Goal: Information Seeking & Learning: Learn about a topic

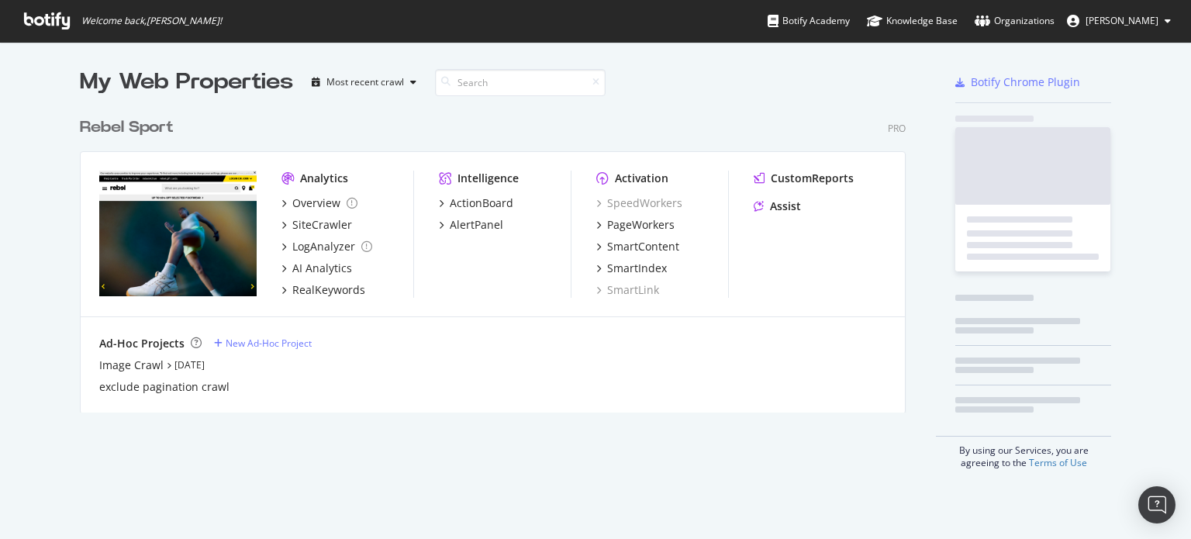
scroll to position [527, 1167]
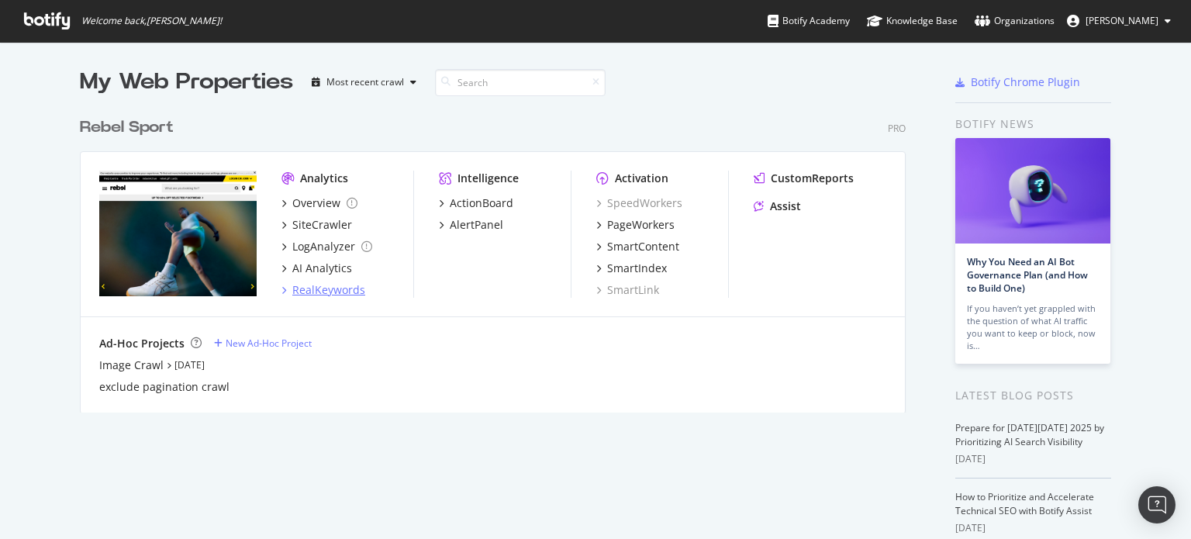
click at [319, 286] on div "RealKeywords" at bounding box center [328, 290] width 73 height 16
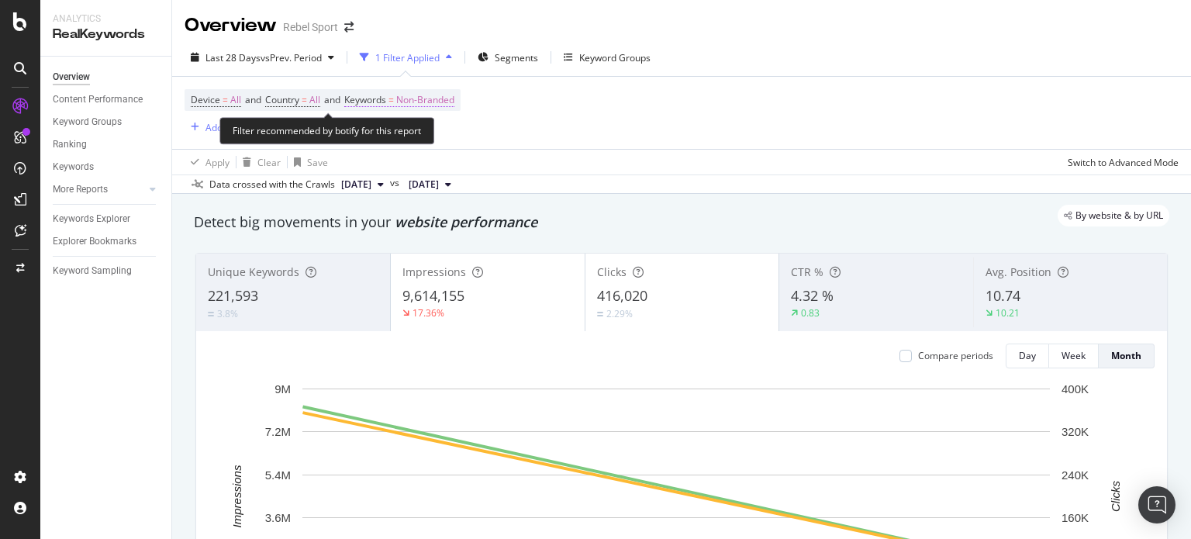
click at [428, 100] on span "Non-Branded" at bounding box center [425, 100] width 58 height 22
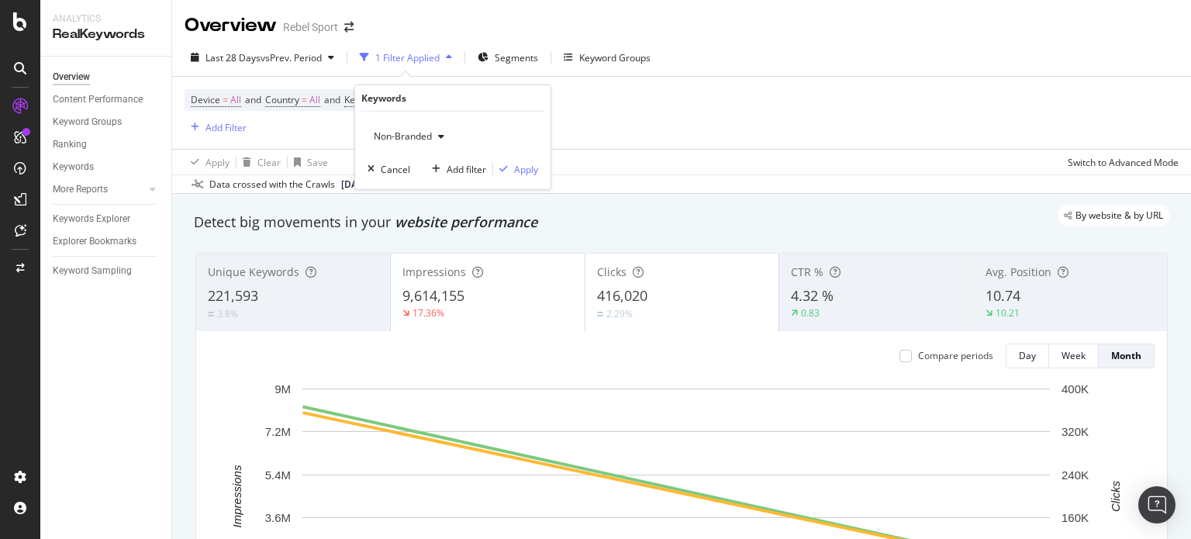
click at [441, 137] on icon "button" at bounding box center [441, 136] width 6 height 9
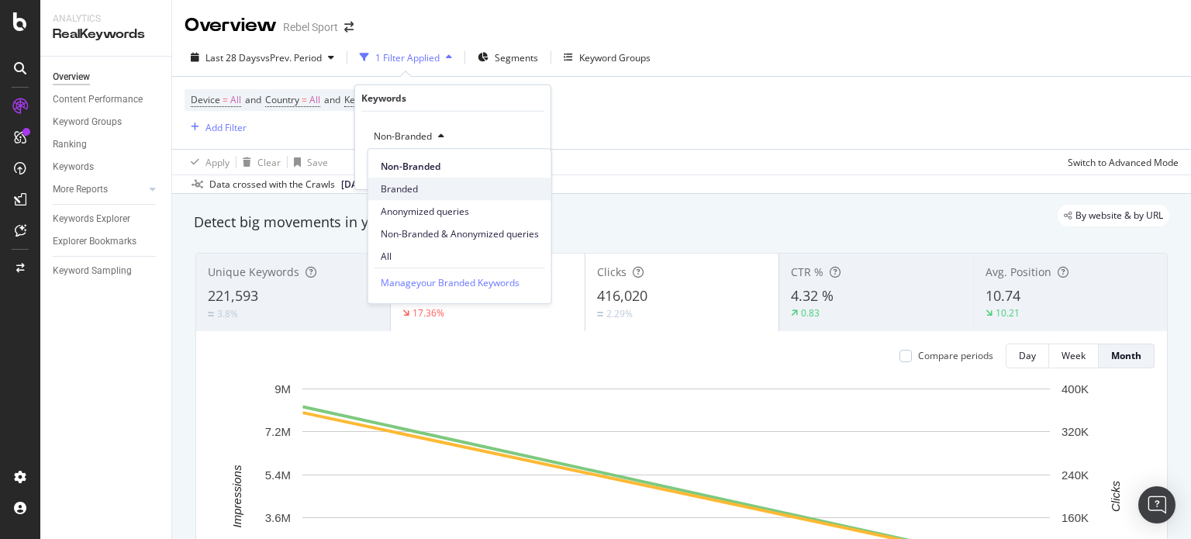
click at [413, 191] on span "Branded" at bounding box center [460, 189] width 158 height 14
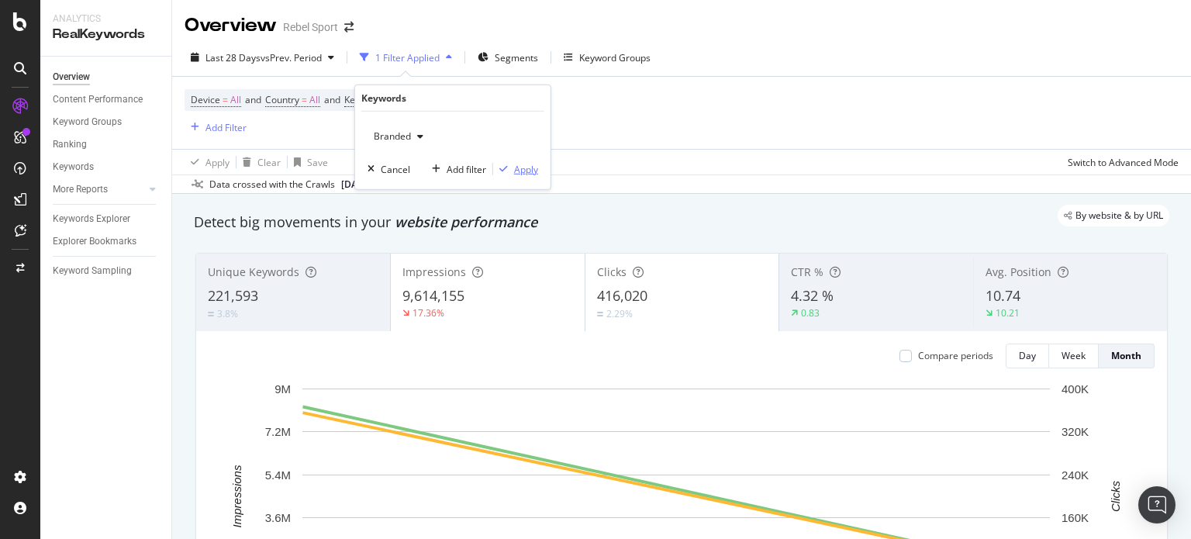
click at [533, 164] on div "Apply" at bounding box center [526, 168] width 24 height 13
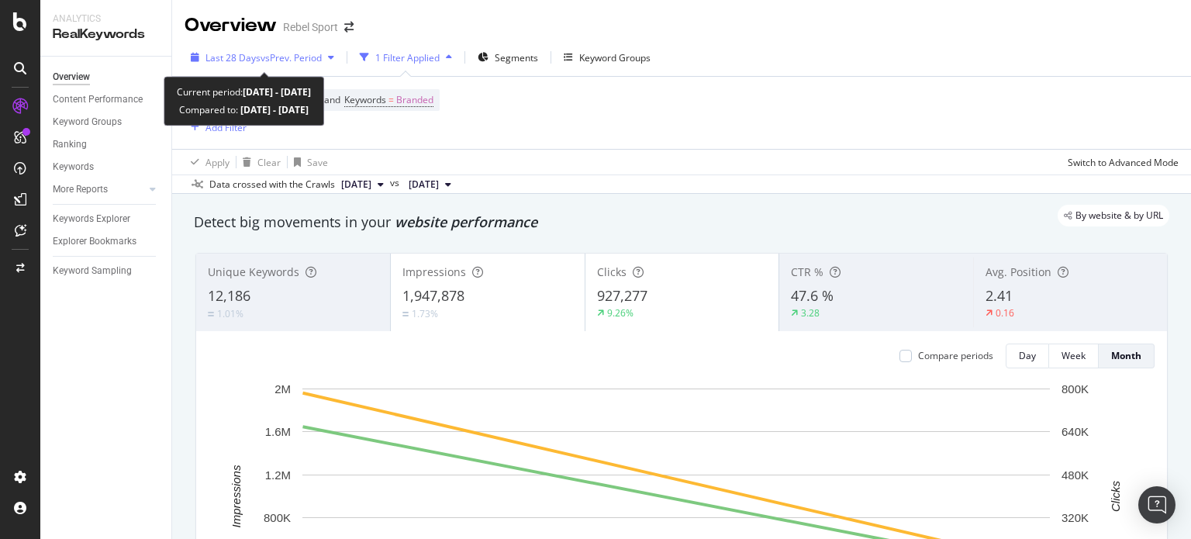
click at [296, 57] on span "vs Prev. Period" at bounding box center [291, 57] width 61 height 13
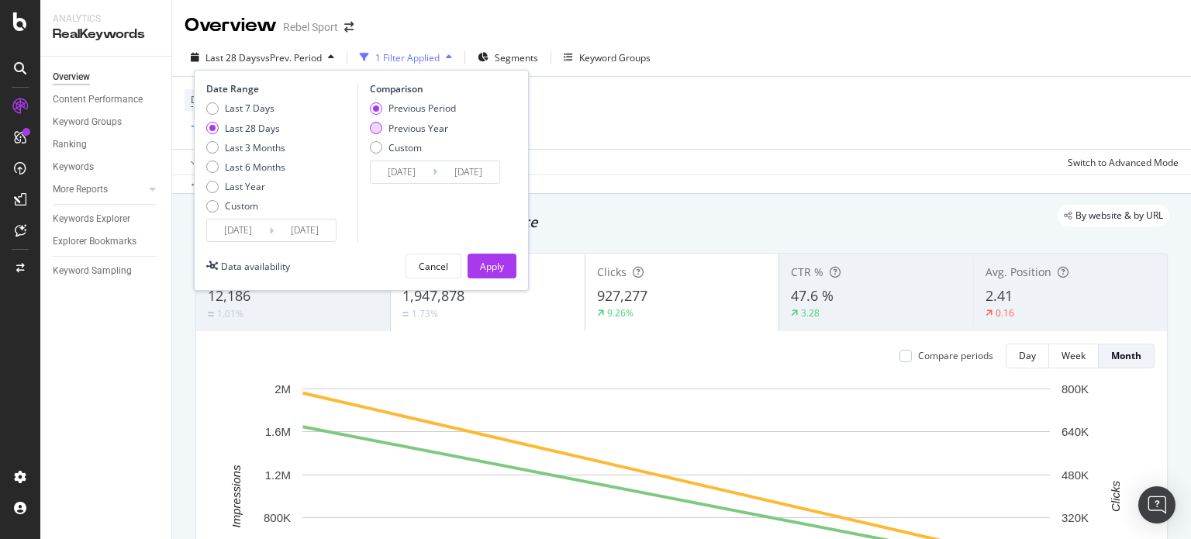
click at [408, 132] on div "Previous Year" at bounding box center [419, 128] width 60 height 13
type input "[DATE]"
click at [484, 264] on div "Apply" at bounding box center [492, 266] width 24 height 13
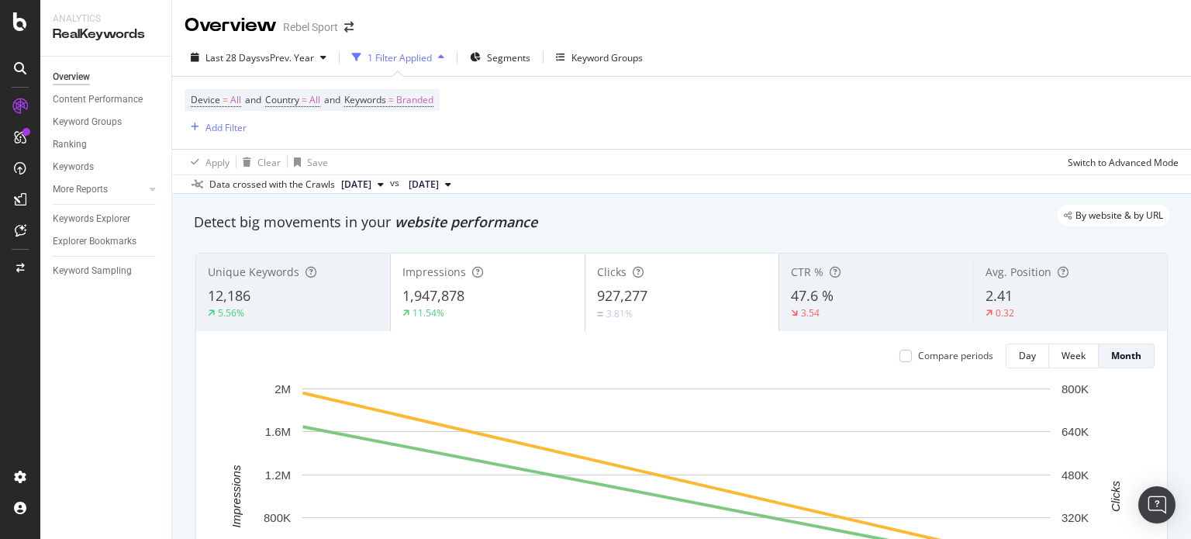
click at [807, 320] on div "CTR % 47.6 % 3.54" at bounding box center [877, 293] width 194 height 70
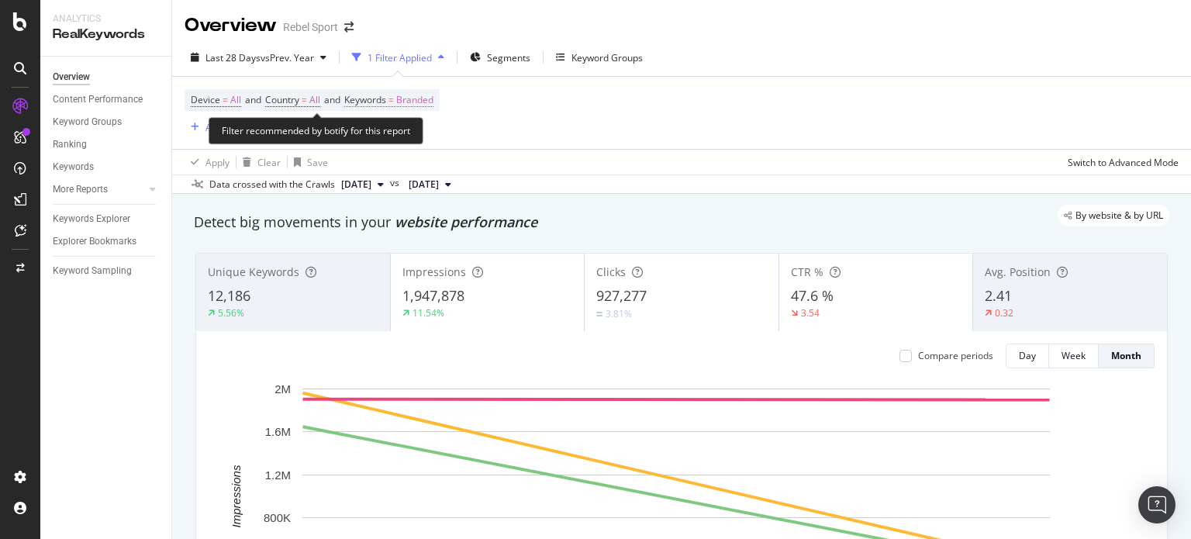
click at [434, 99] on span "Branded" at bounding box center [414, 100] width 37 height 22
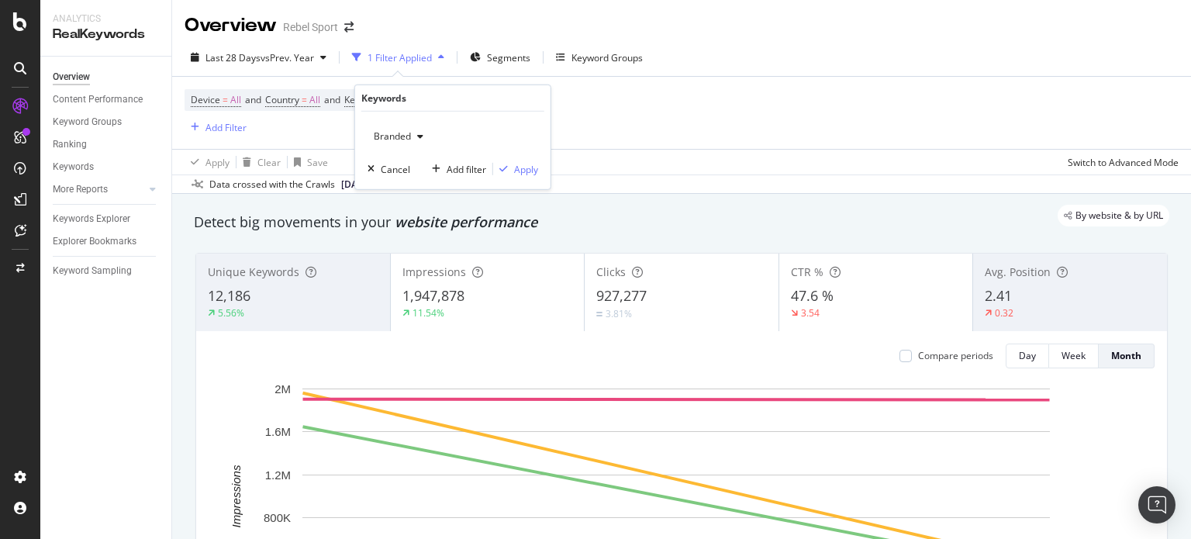
click at [419, 133] on icon "button" at bounding box center [420, 136] width 6 height 9
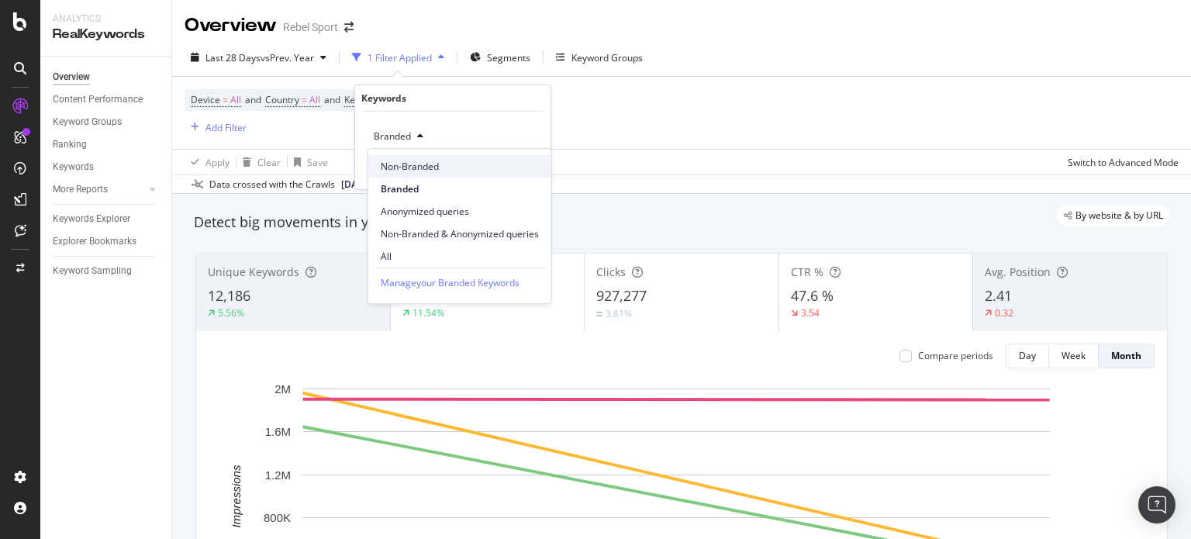
click at [417, 164] on span "Non-Branded" at bounding box center [460, 167] width 158 height 14
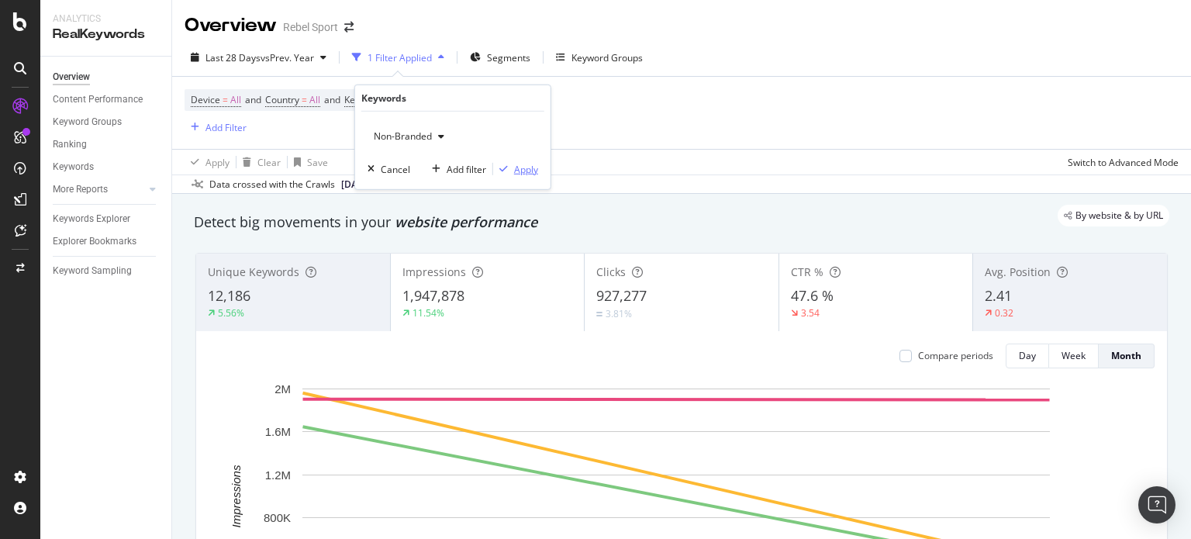
click at [528, 170] on div "Apply" at bounding box center [526, 168] width 24 height 13
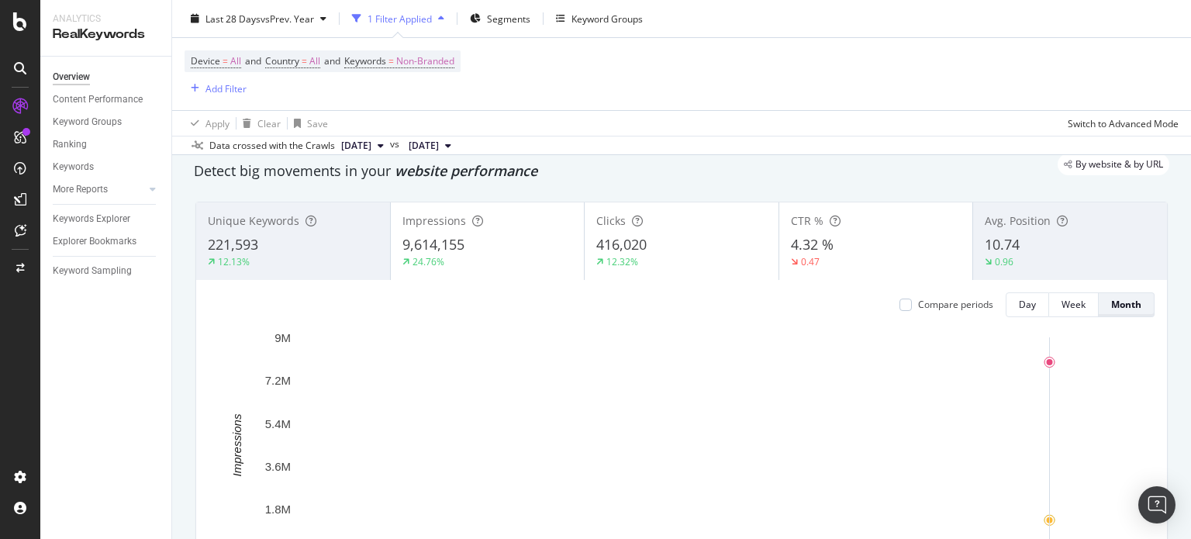
scroll to position [78, 0]
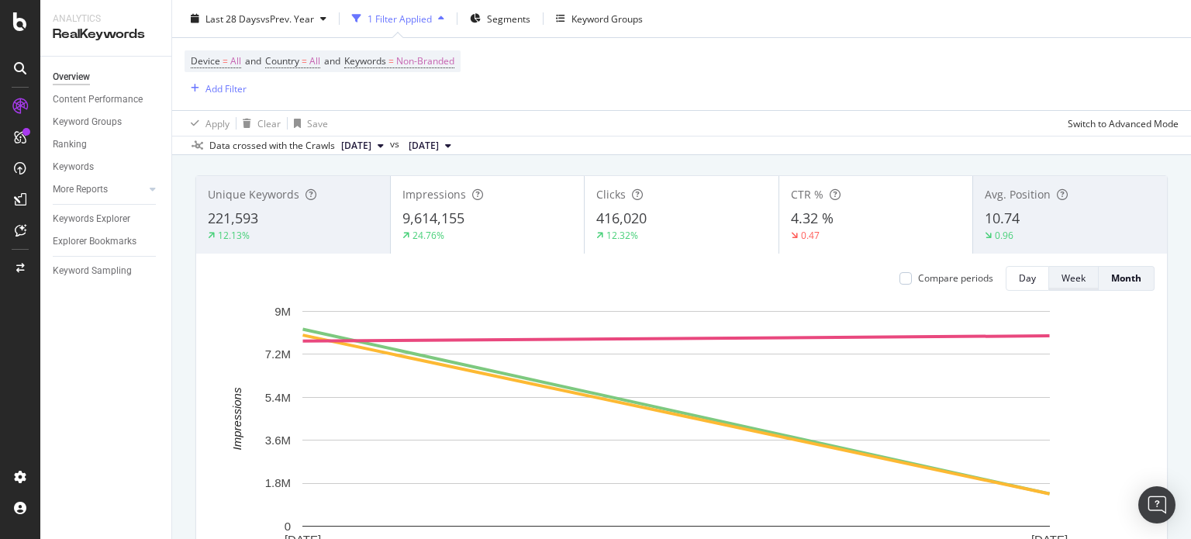
click at [1077, 272] on button "Week" at bounding box center [1074, 278] width 50 height 25
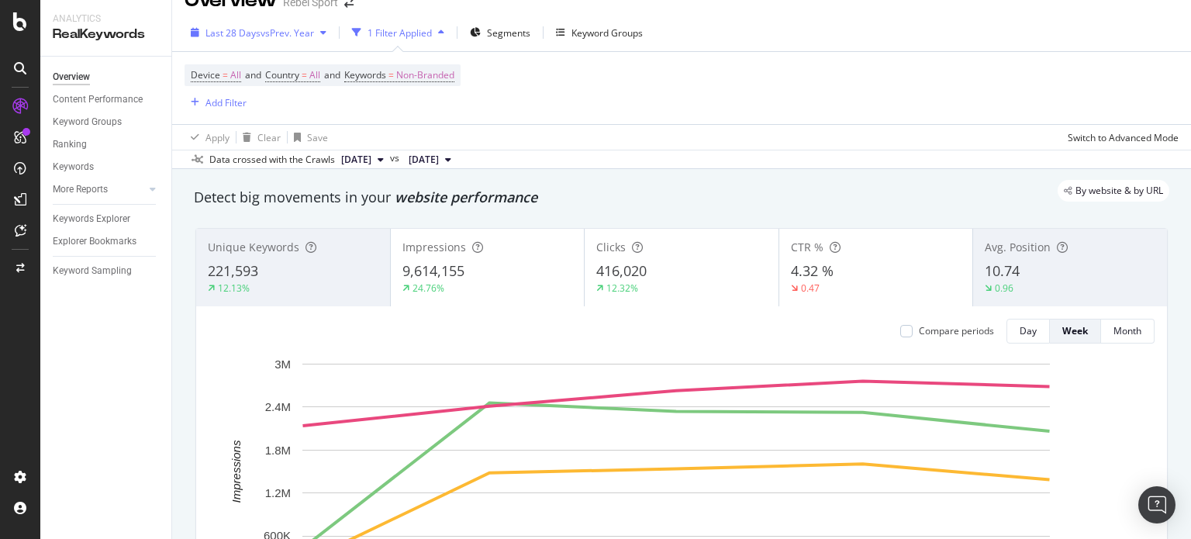
scroll to position [0, 0]
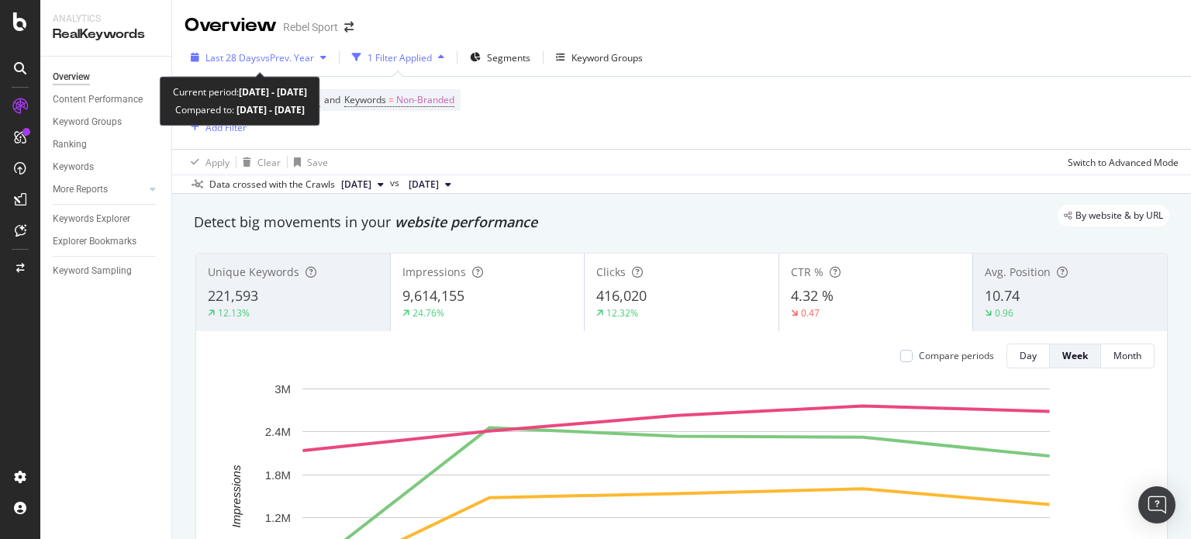
click at [296, 52] on span "vs Prev. Year" at bounding box center [288, 57] width 54 height 13
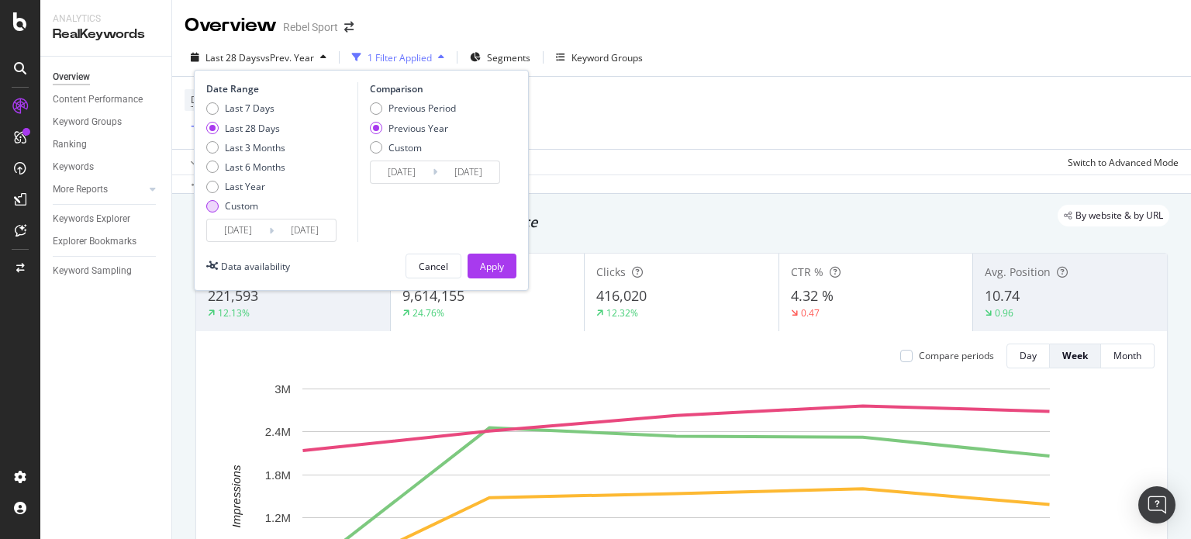
click at [215, 208] on div "Custom" at bounding box center [212, 206] width 12 height 12
click at [238, 232] on input "[DATE]" at bounding box center [238, 231] width 62 height 22
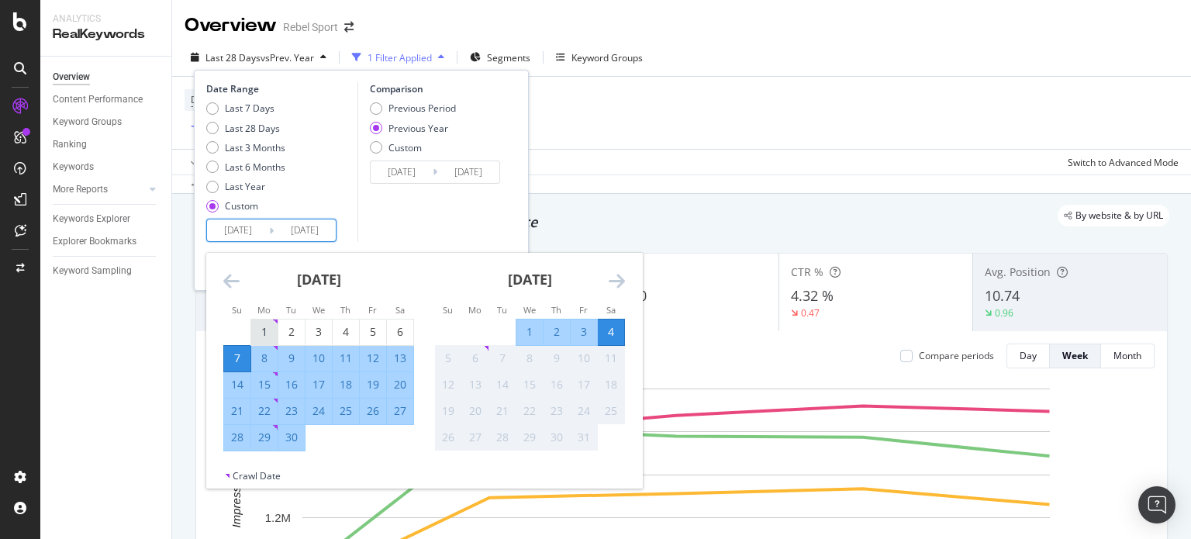
click at [264, 328] on div "1" at bounding box center [264, 332] width 26 height 16
type input "[DATE]"
click at [292, 438] on div "30" at bounding box center [291, 438] width 26 height 16
type input "[DATE]"
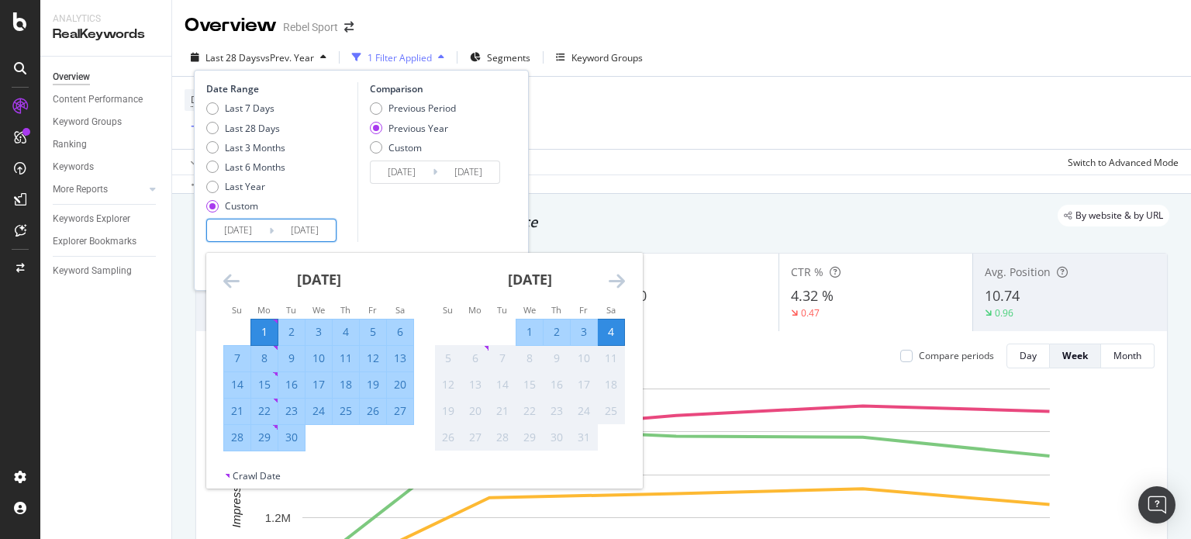
type input "[DATE]"
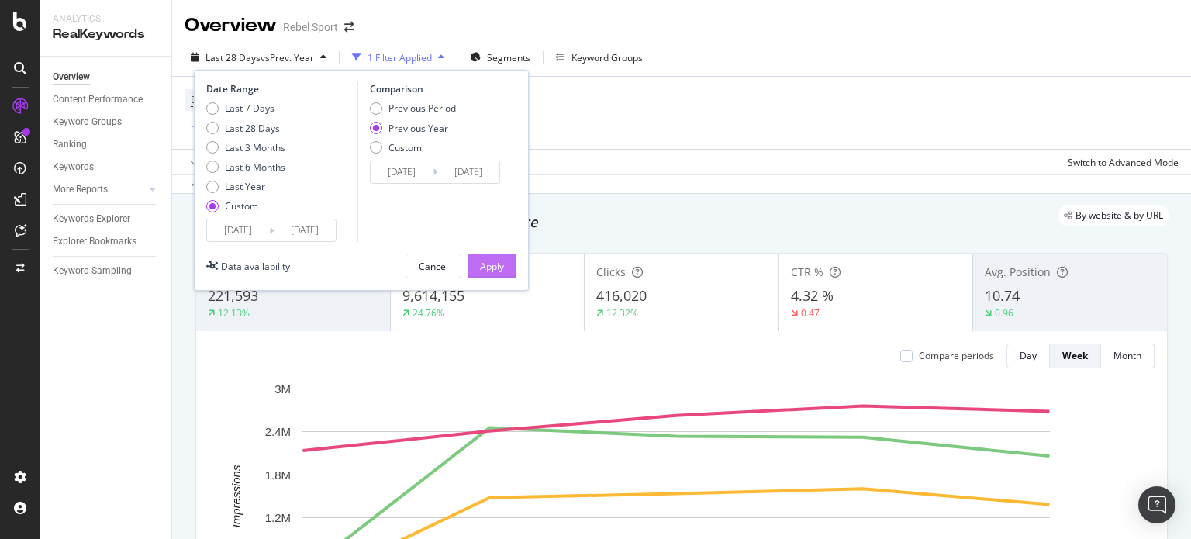
click at [485, 261] on div "Apply" at bounding box center [492, 266] width 24 height 13
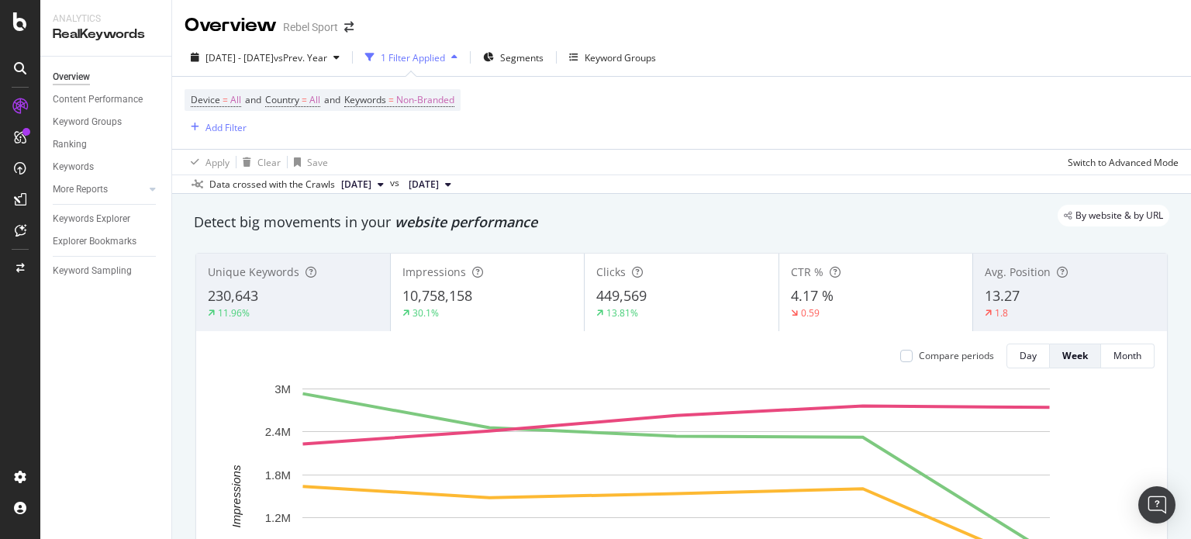
click at [439, 188] on span "[DATE]" at bounding box center [424, 185] width 30 height 14
click at [715, 130] on div "Device = All and Country = All and Keywords = Non-Branded Add Filter" at bounding box center [682, 113] width 994 height 72
click at [451, 100] on span "Non-Branded" at bounding box center [425, 100] width 58 height 22
click at [438, 135] on icon "button" at bounding box center [441, 136] width 6 height 9
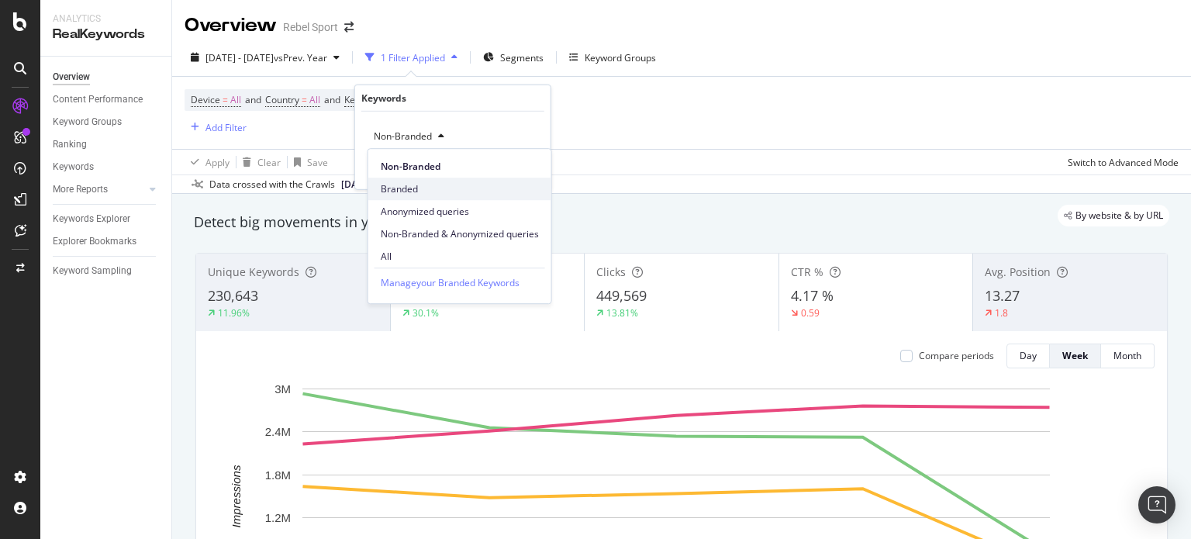
click at [420, 185] on span "Branded" at bounding box center [460, 189] width 158 height 14
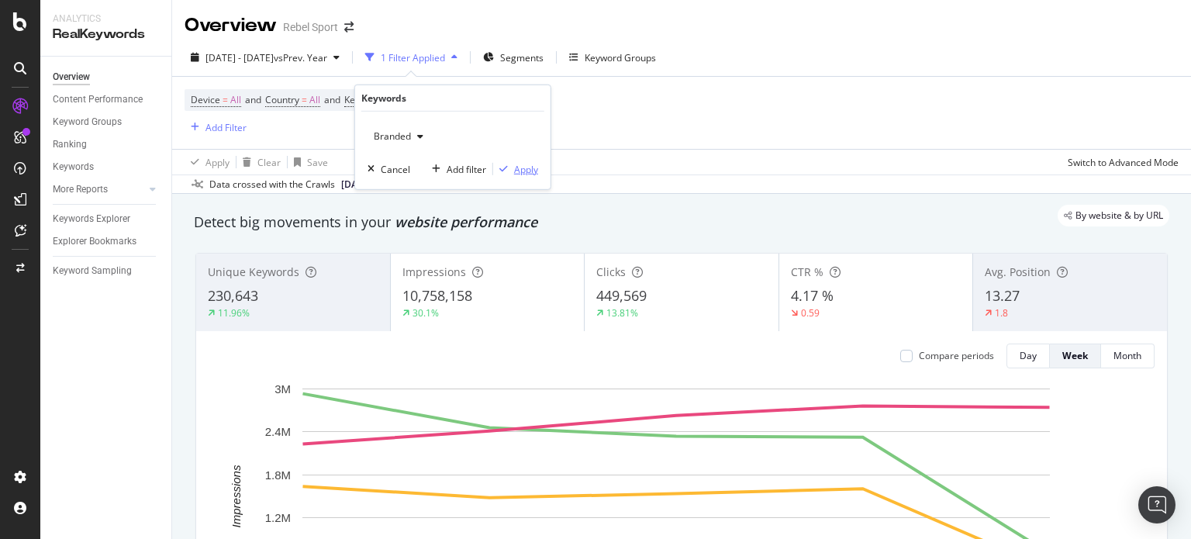
click at [518, 170] on div "Apply" at bounding box center [526, 168] width 24 height 13
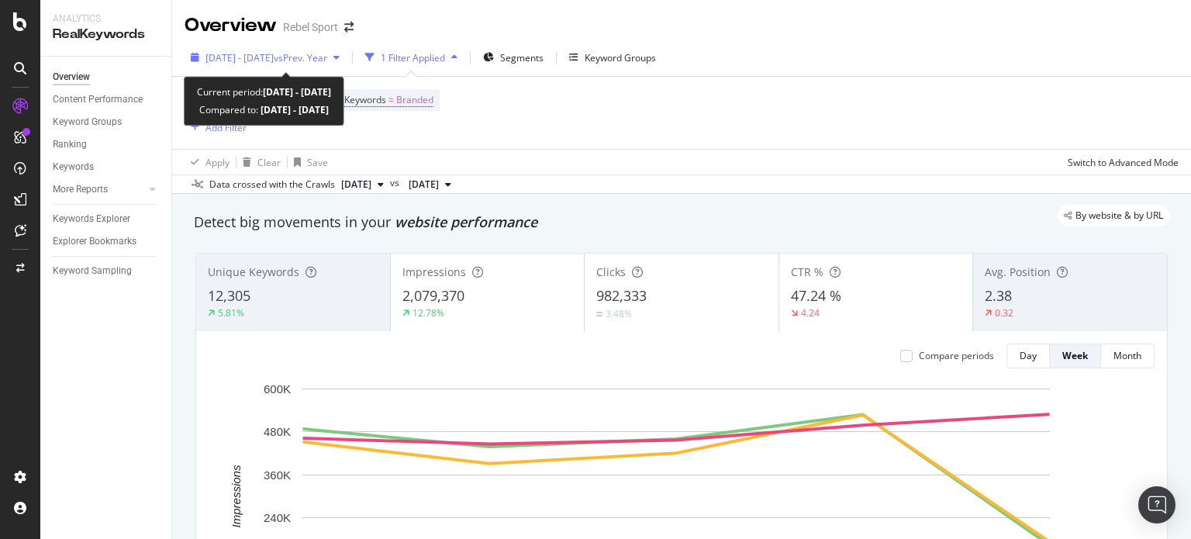
click at [289, 49] on div "[DATE] - [DATE] vs Prev. Year" at bounding box center [265, 57] width 161 height 23
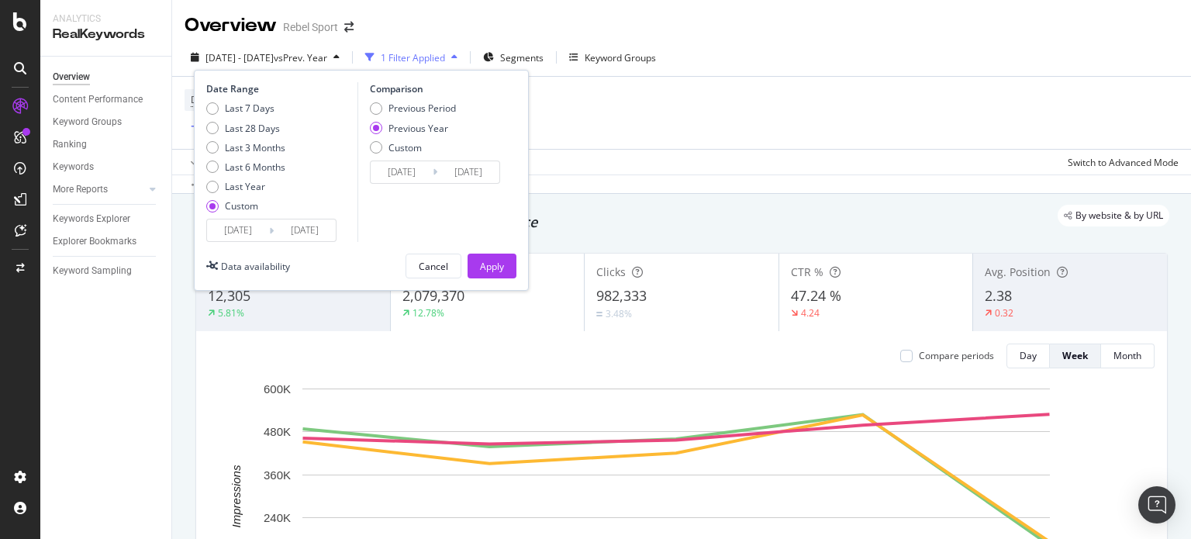
click at [236, 229] on input "[DATE]" at bounding box center [238, 231] width 62 height 22
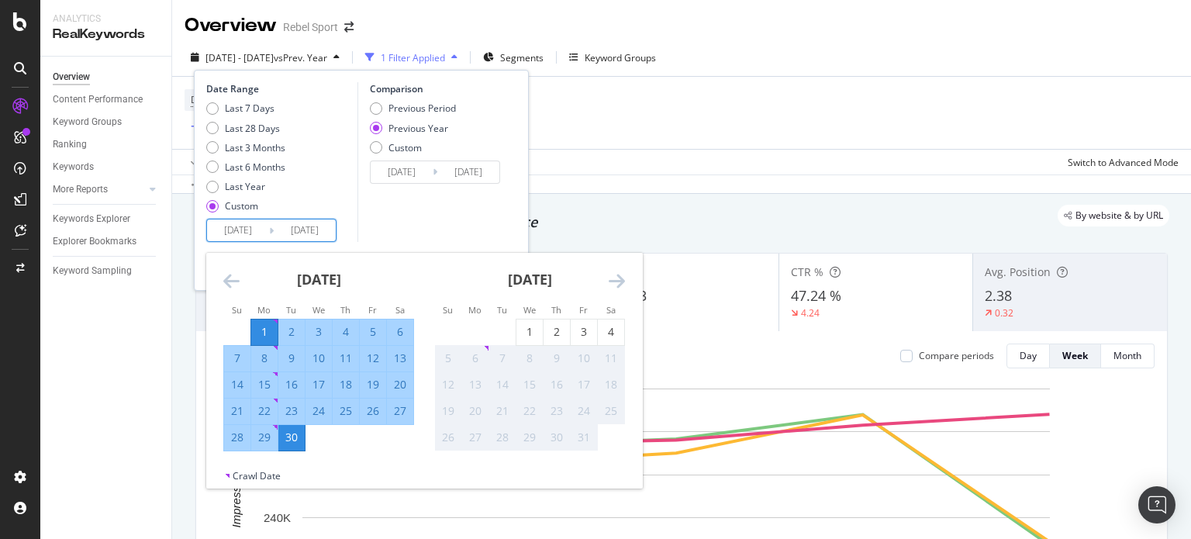
click at [235, 284] on icon "Move backward to switch to the previous month." at bounding box center [231, 280] width 16 height 19
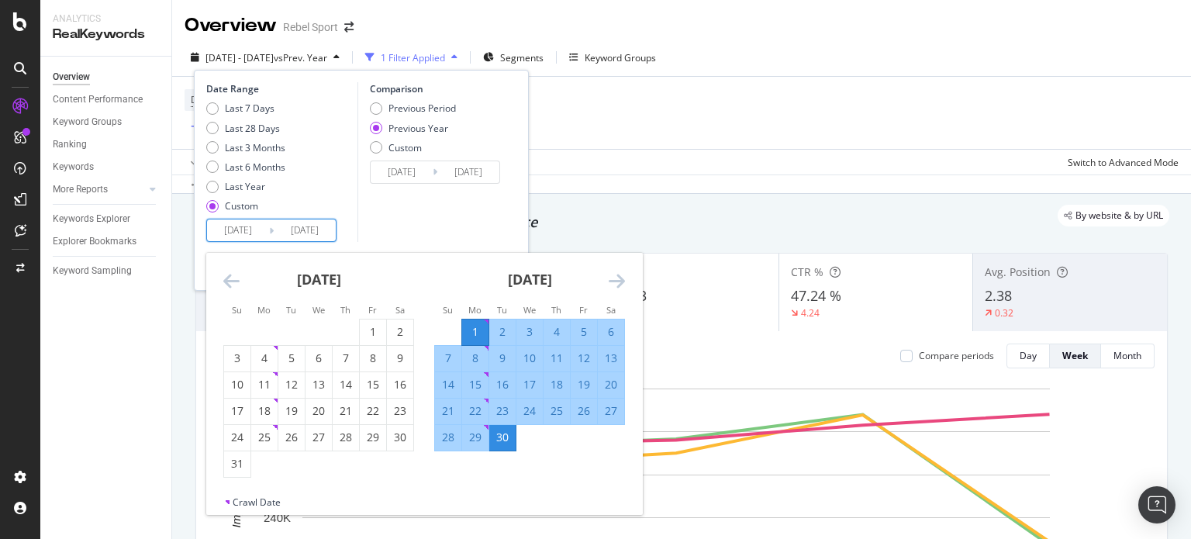
click at [235, 284] on icon "Move backward to switch to the previous month." at bounding box center [231, 280] width 16 height 19
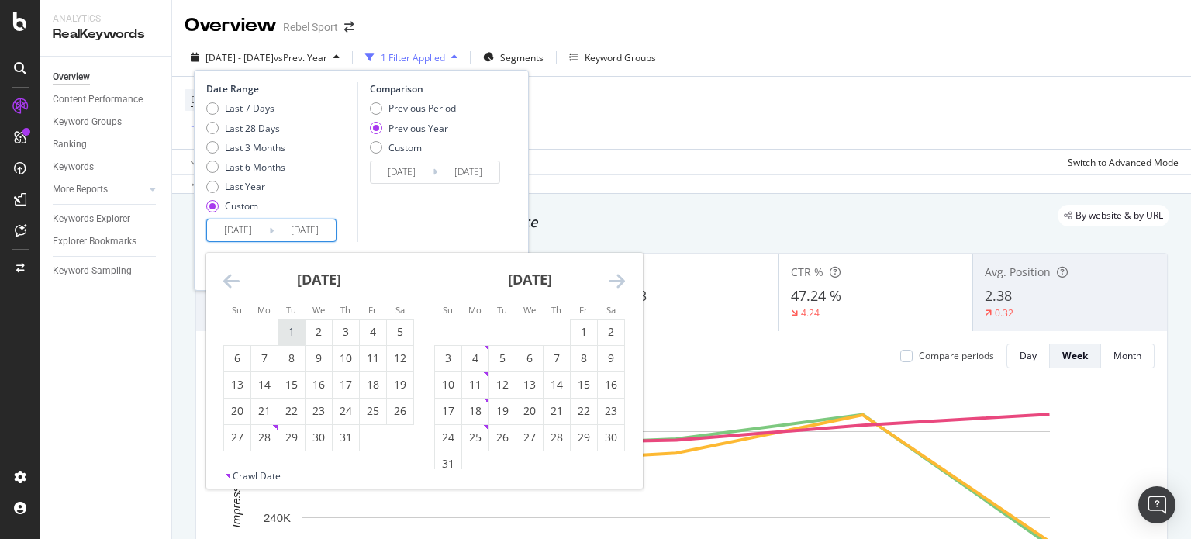
click at [296, 329] on div "1" at bounding box center [291, 332] width 26 height 16
type input "[DATE]"
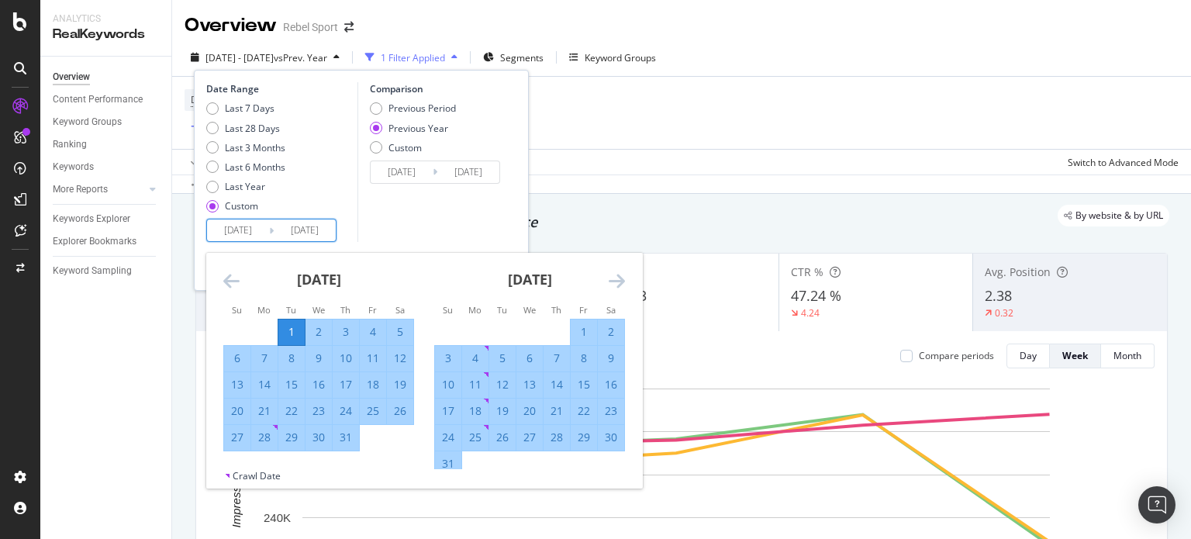
click at [377, 130] on div "Previous Year" at bounding box center [376, 128] width 12 height 12
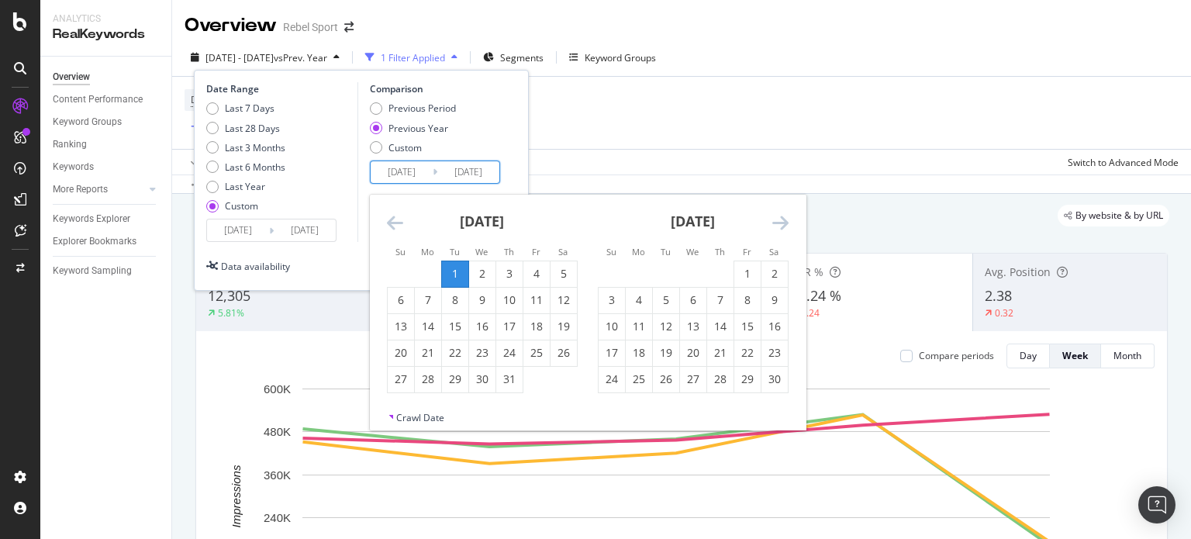
click at [389, 172] on input "[DATE]" at bounding box center [402, 172] width 62 height 22
click at [389, 216] on icon "Move backward to switch to the previous month." at bounding box center [395, 222] width 16 height 19
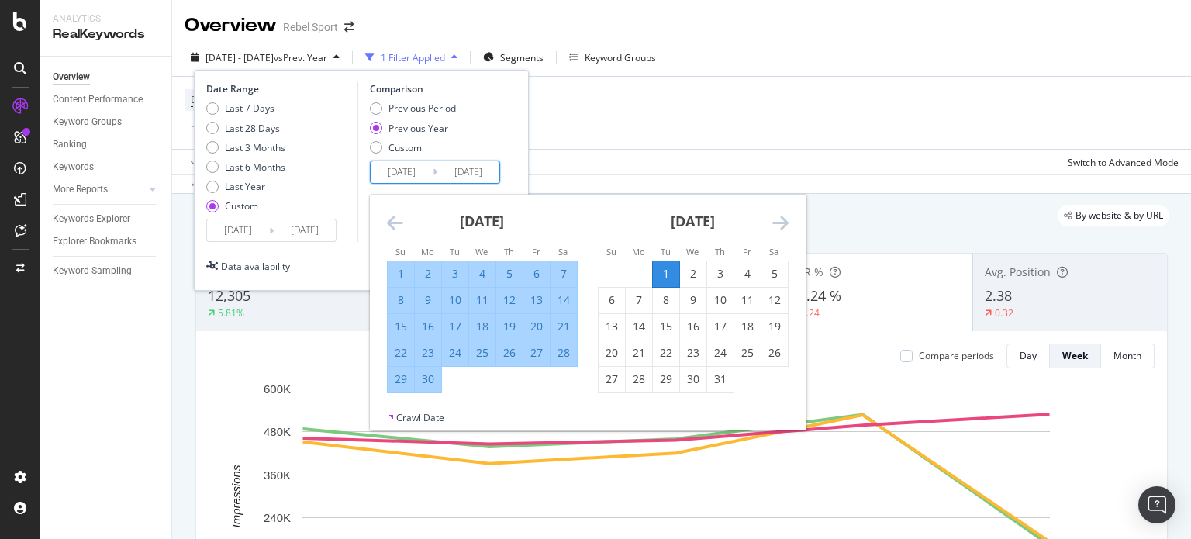
click at [389, 216] on icon "Move backward to switch to the previous month." at bounding box center [395, 222] width 16 height 19
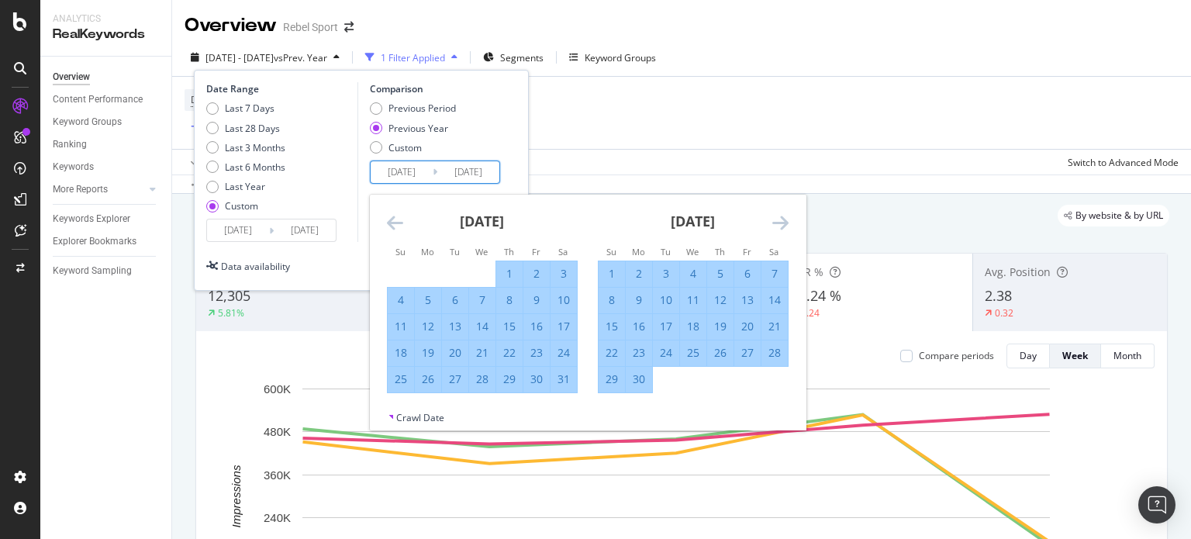
click at [389, 216] on icon "Move backward to switch to the previous month." at bounding box center [395, 222] width 16 height 19
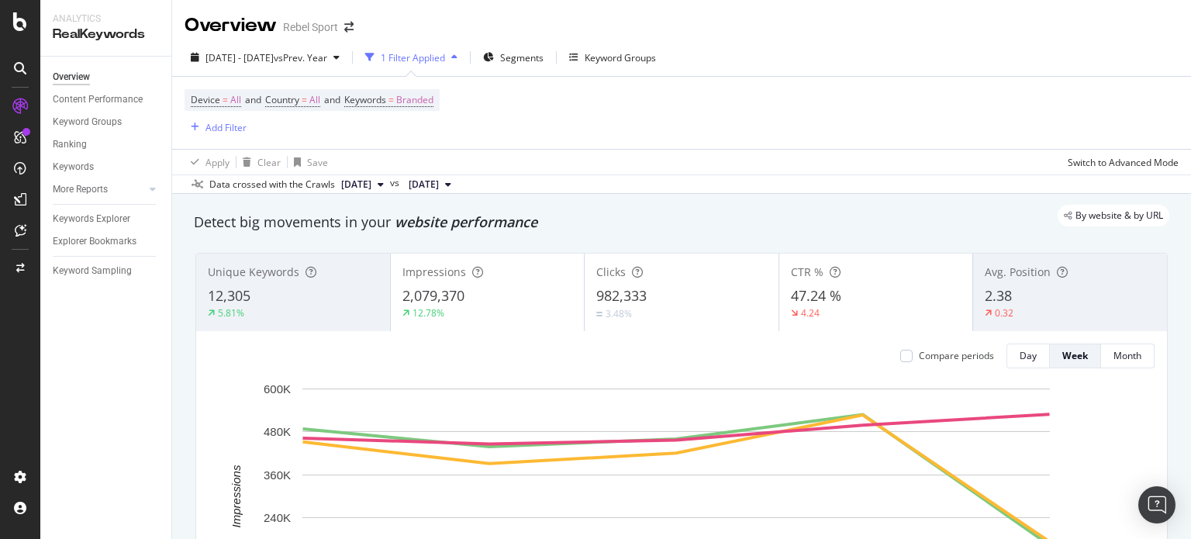
click at [655, 114] on div "Device = All and Country = All and Keywords = Branded Add Filter" at bounding box center [682, 113] width 994 height 72
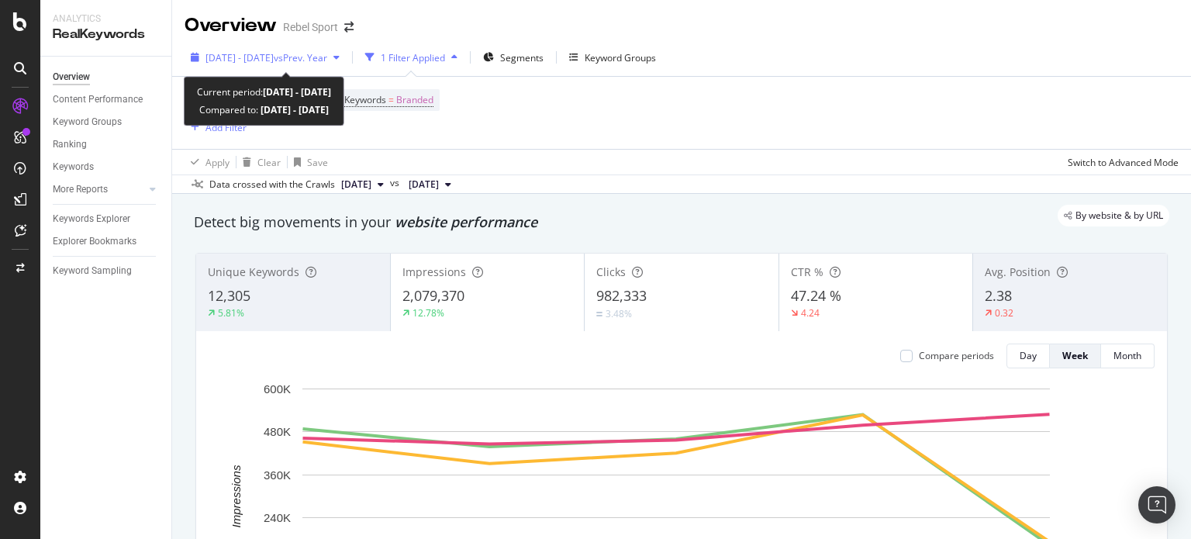
click at [274, 60] on span "[DATE] - [DATE]" at bounding box center [240, 57] width 68 height 13
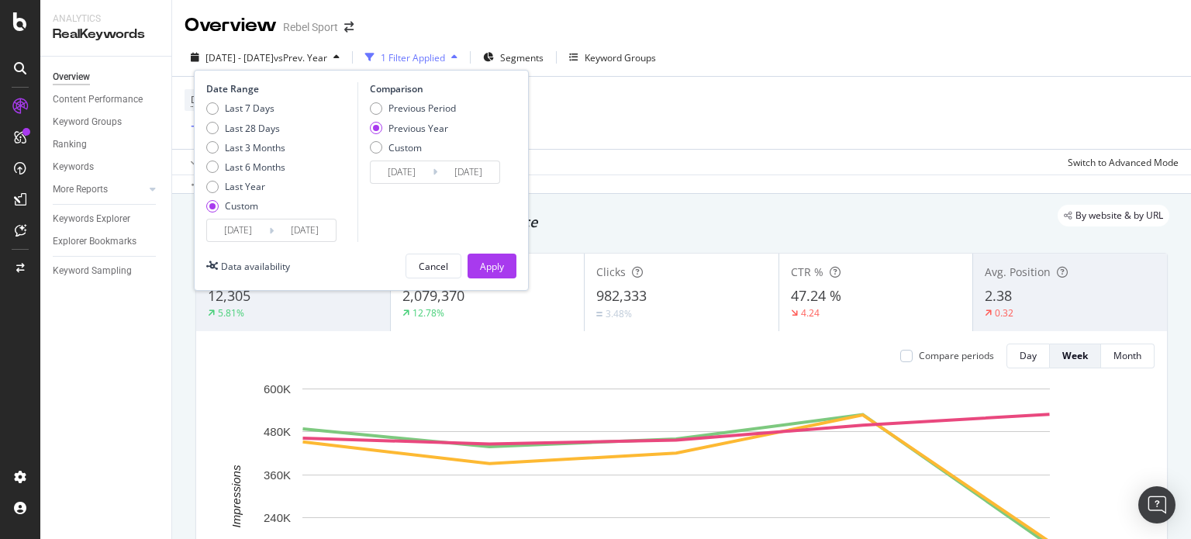
click at [237, 226] on input "[DATE]" at bounding box center [238, 231] width 62 height 22
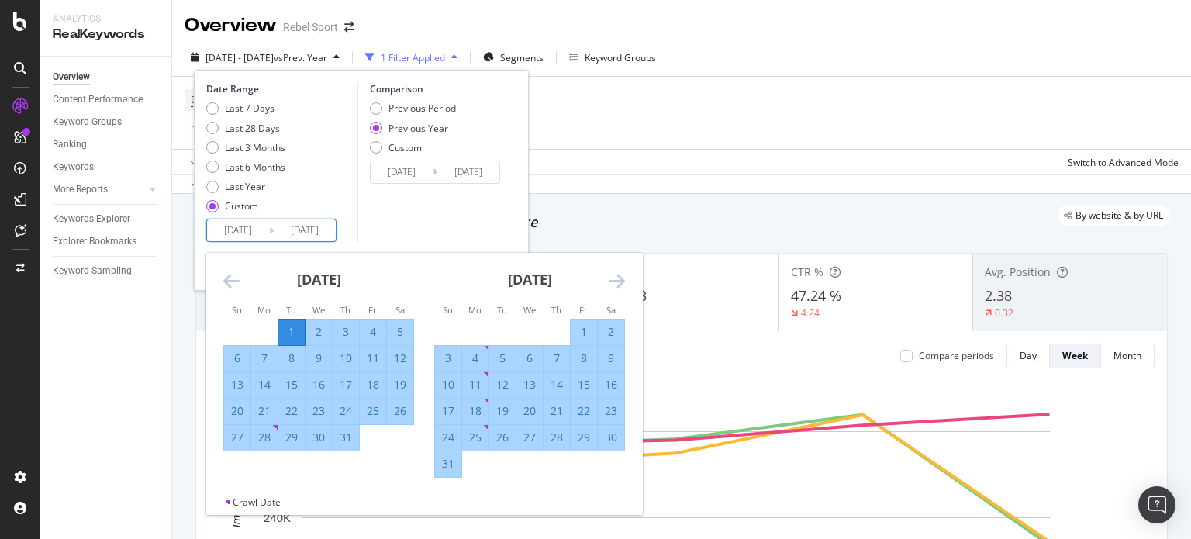
click at [291, 328] on div "1" at bounding box center [291, 332] width 26 height 16
click at [620, 278] on icon "Move forward to switch to the next month." at bounding box center [617, 280] width 16 height 19
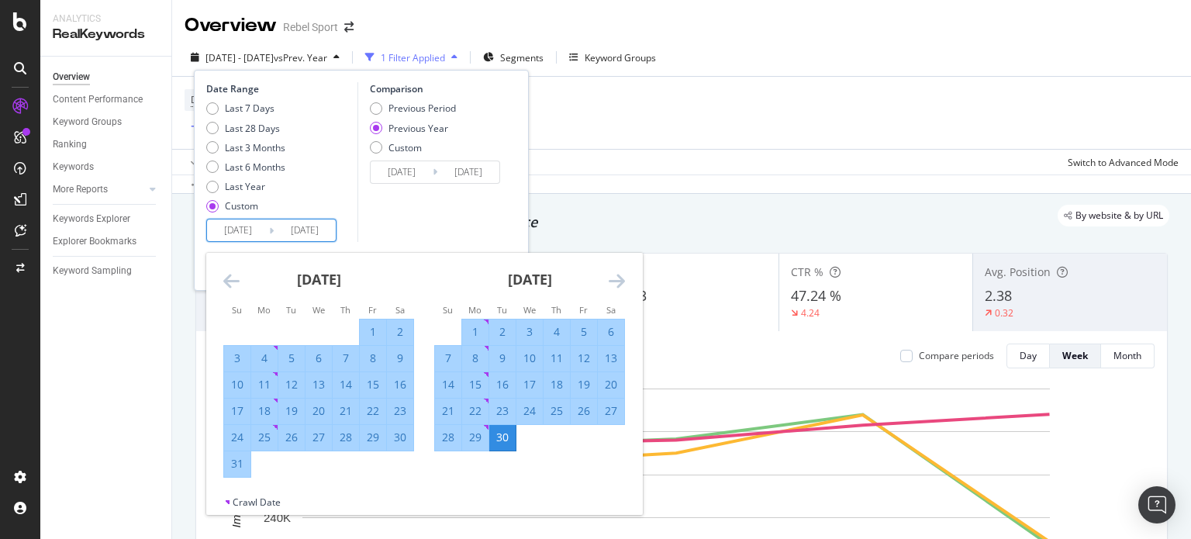
click at [505, 433] on div "30" at bounding box center [502, 438] width 26 height 16
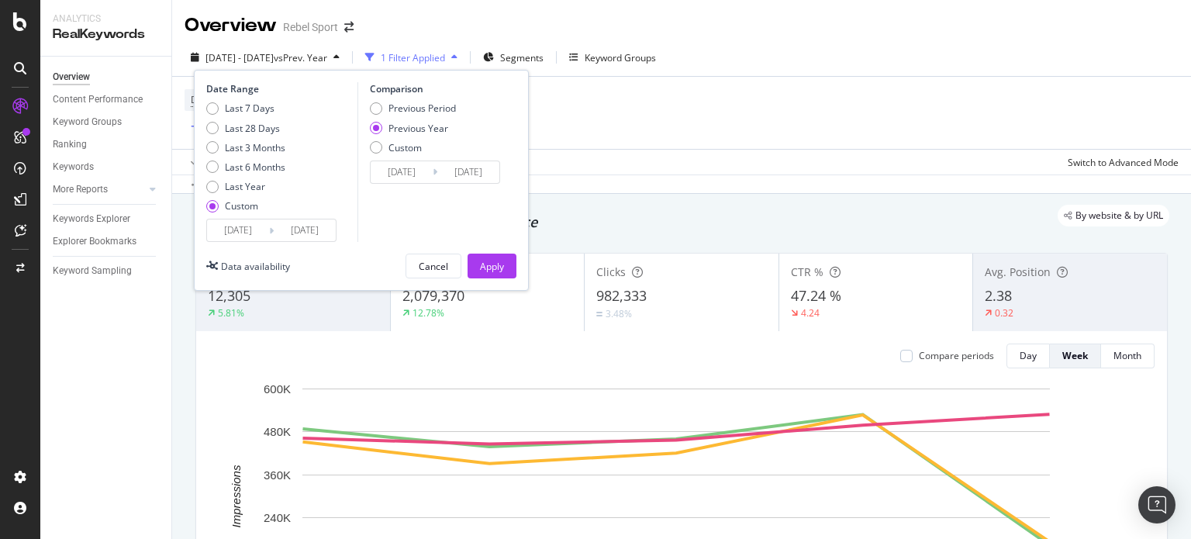
click at [406, 172] on input "[DATE]" at bounding box center [402, 172] width 62 height 22
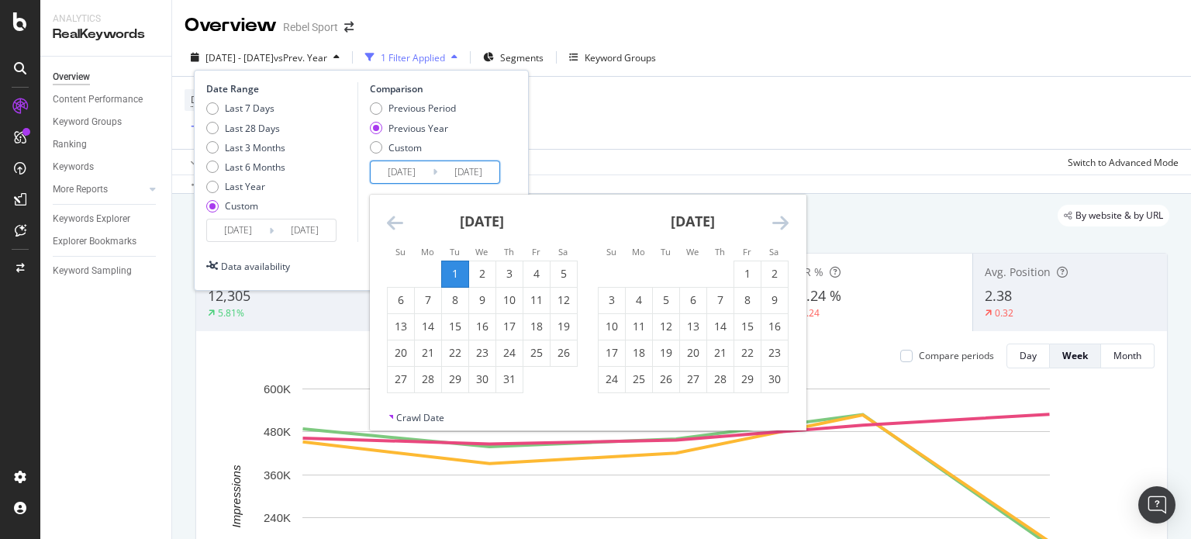
click at [389, 223] on icon "Move backward to switch to the previous month." at bounding box center [395, 222] width 16 height 19
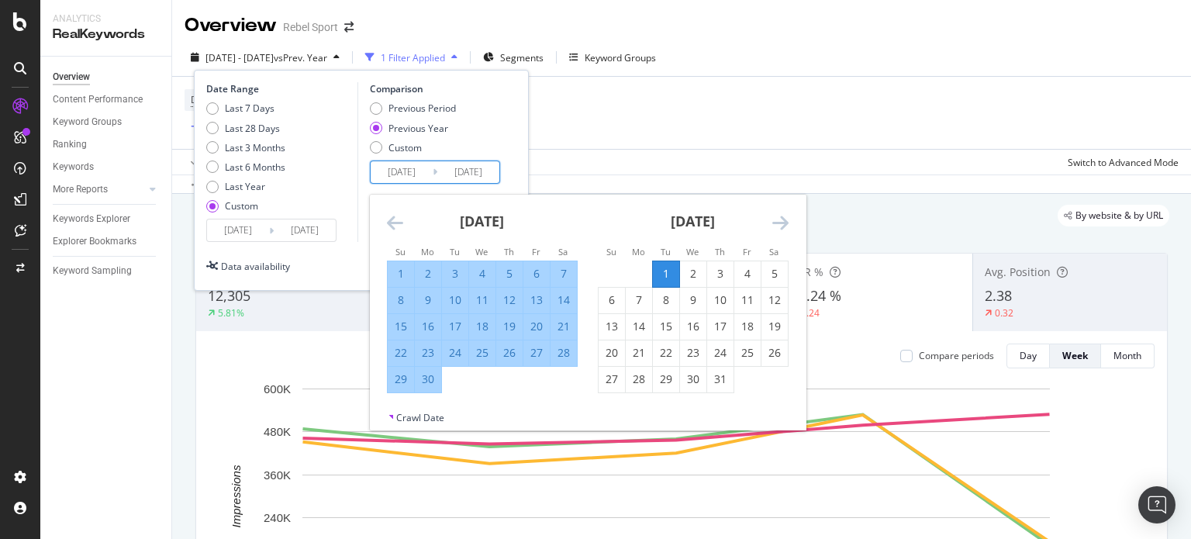
click at [389, 223] on icon "Move backward to switch to the previous month." at bounding box center [395, 222] width 16 height 19
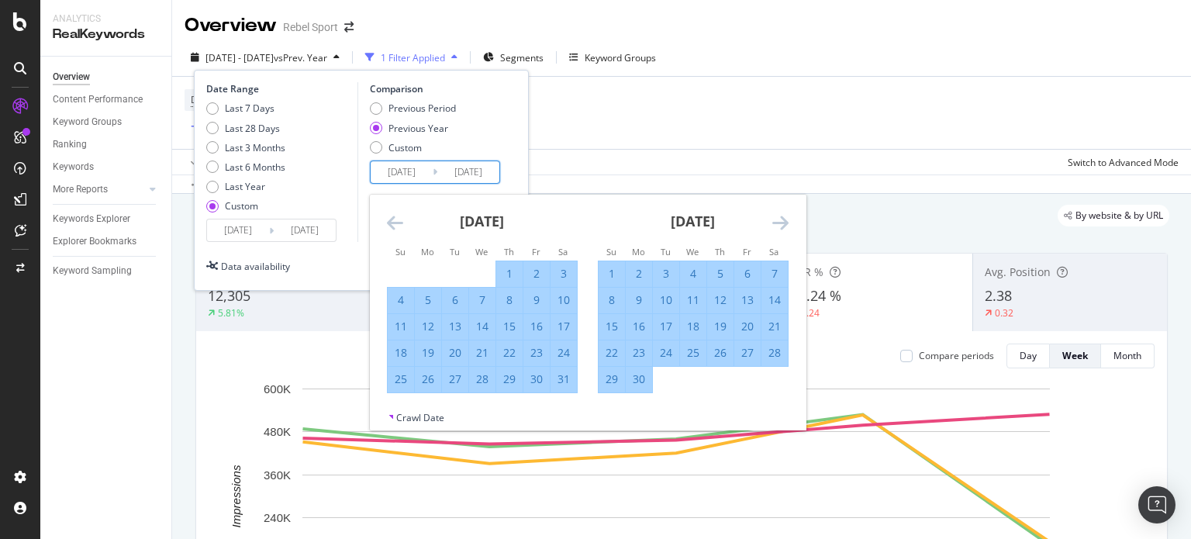
click at [389, 223] on icon "Move backward to switch to the previous month." at bounding box center [395, 222] width 16 height 19
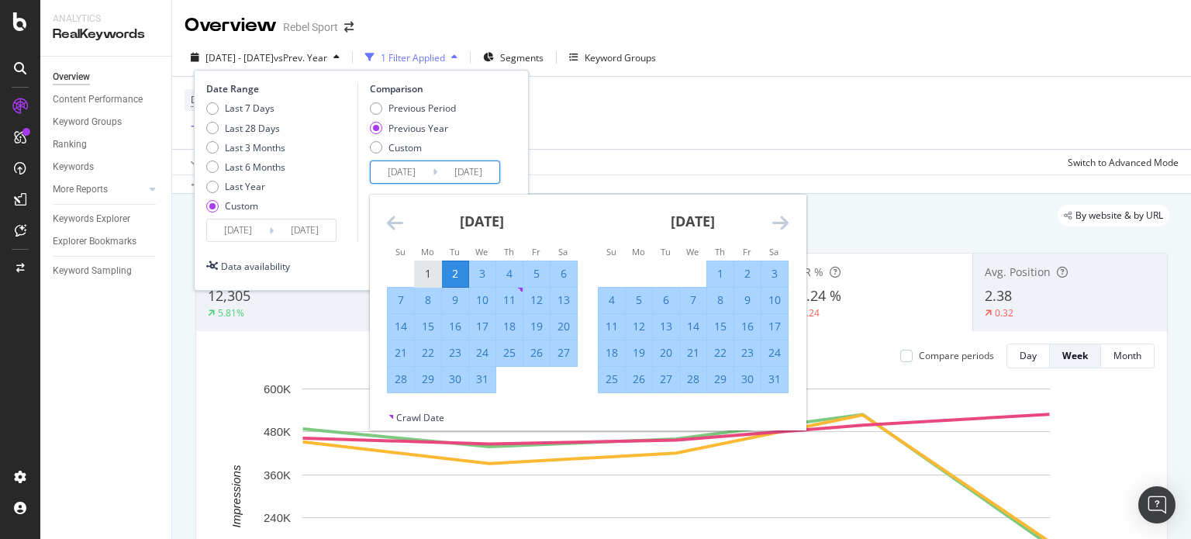
click at [427, 272] on div "1" at bounding box center [428, 274] width 26 height 16
type input "[DATE]"
click at [780, 223] on icon "Move forward to switch to the next month." at bounding box center [781, 222] width 16 height 19
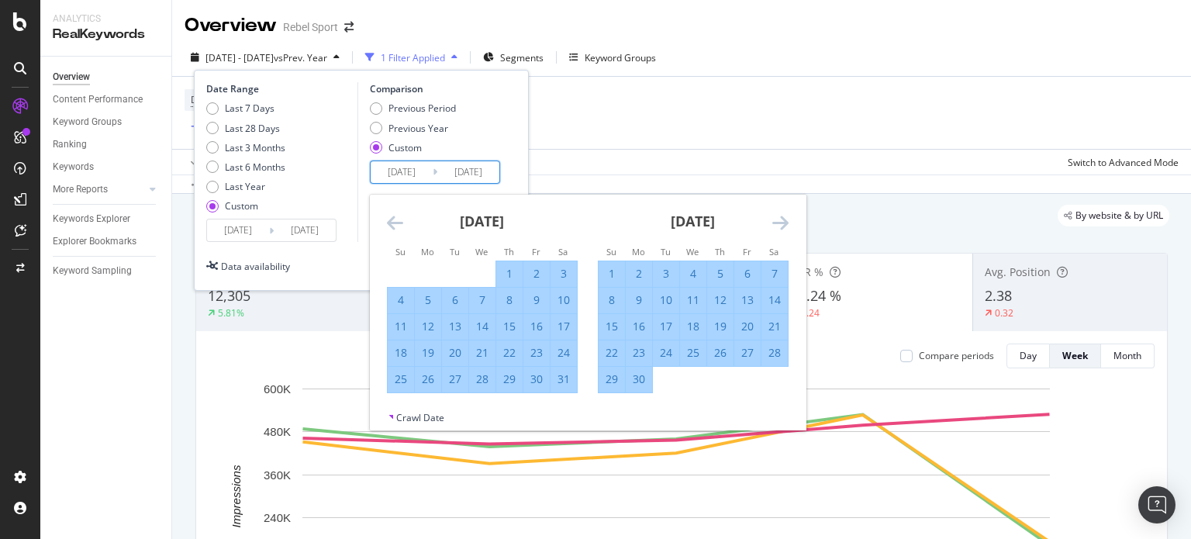
click at [645, 379] on div "30" at bounding box center [639, 380] width 26 height 16
type input "[DATE]"
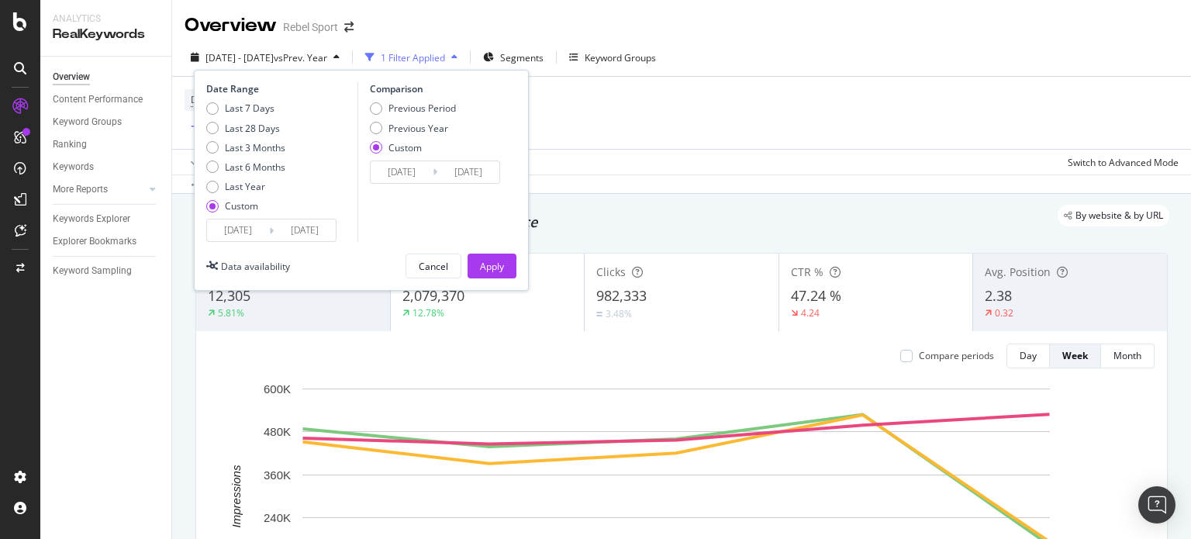
drag, startPoint x: 490, startPoint y: 264, endPoint x: 780, endPoint y: 226, distance: 292.5
click at [490, 265] on div "Apply" at bounding box center [492, 266] width 24 height 13
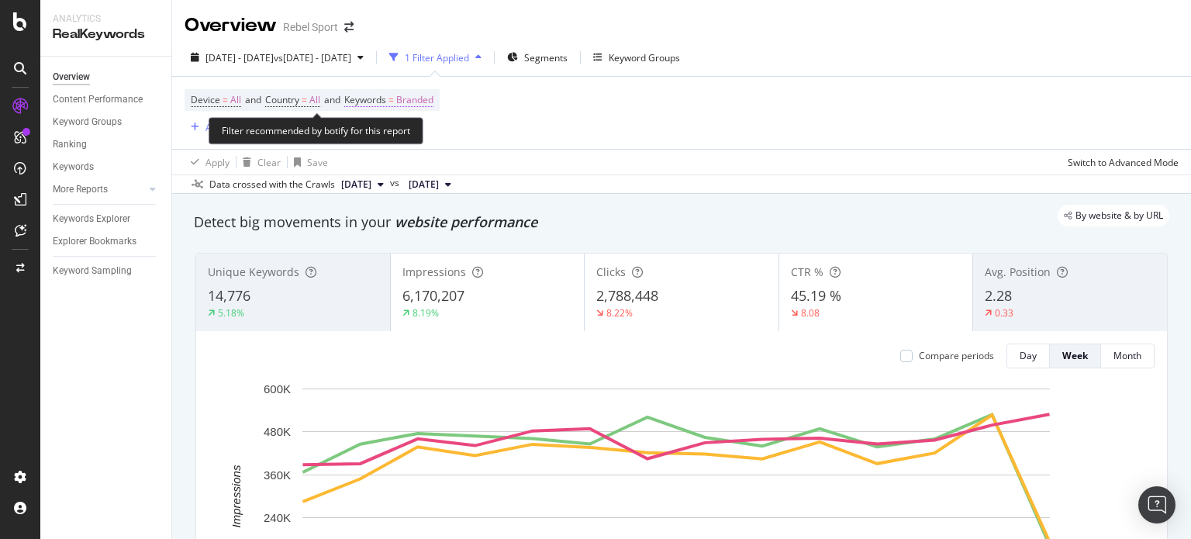
click at [419, 95] on span "Branded" at bounding box center [414, 100] width 37 height 22
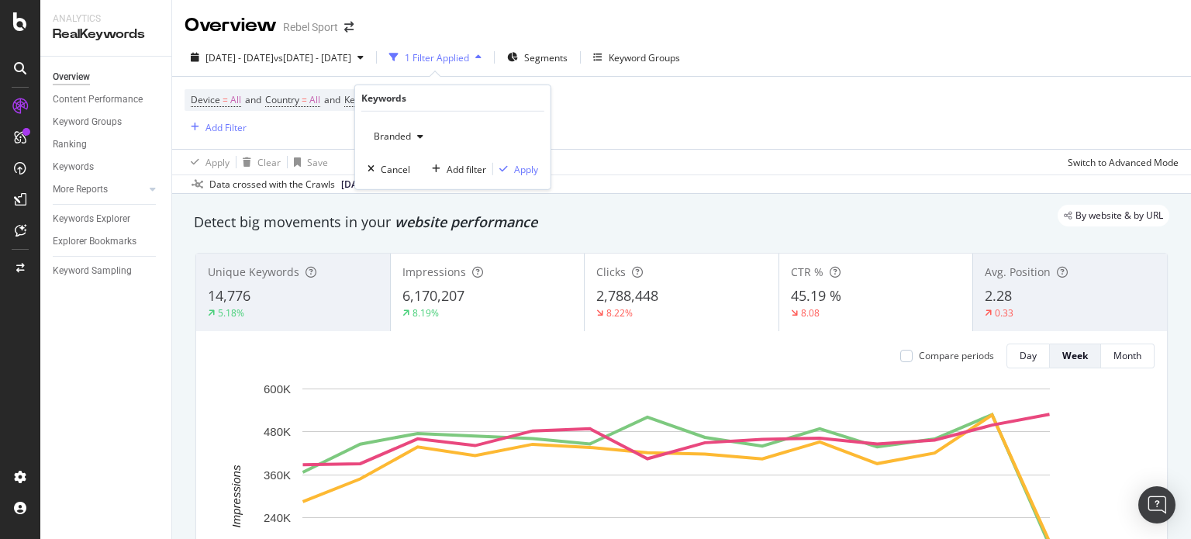
click at [828, 127] on div "Device = All and Country = All and Keywords = Branded Add Filter" at bounding box center [682, 113] width 994 height 72
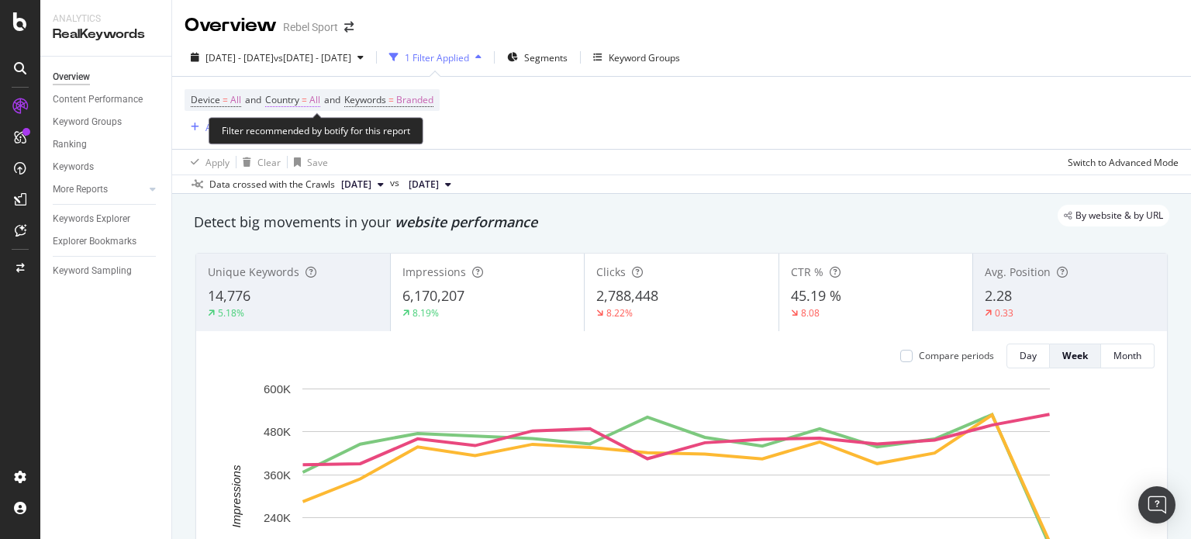
click at [320, 99] on span "All" at bounding box center [314, 100] width 11 height 22
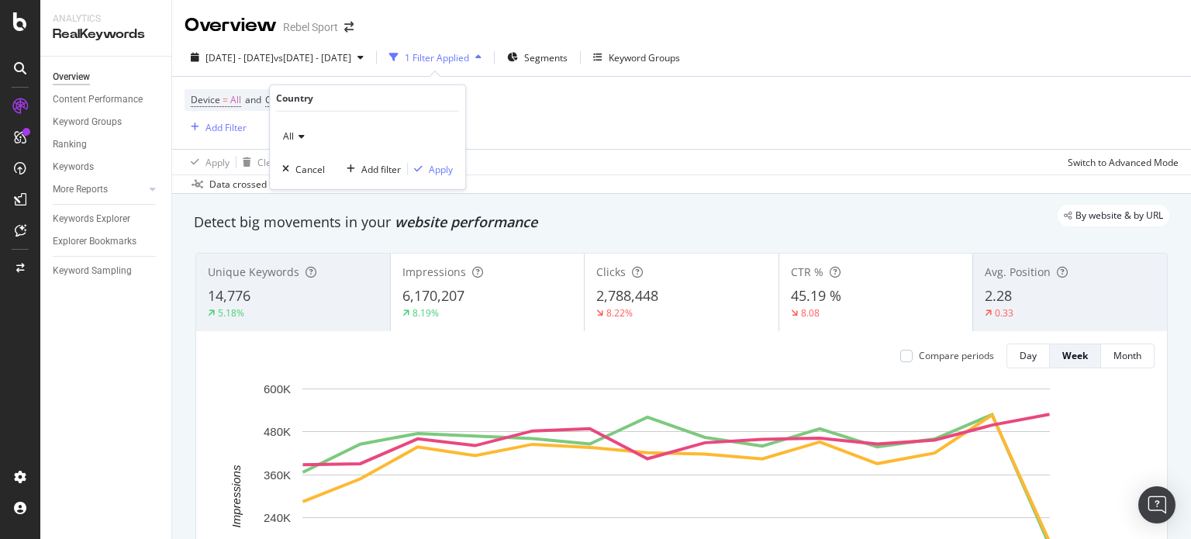
click at [303, 132] on icon at bounding box center [299, 136] width 11 height 9
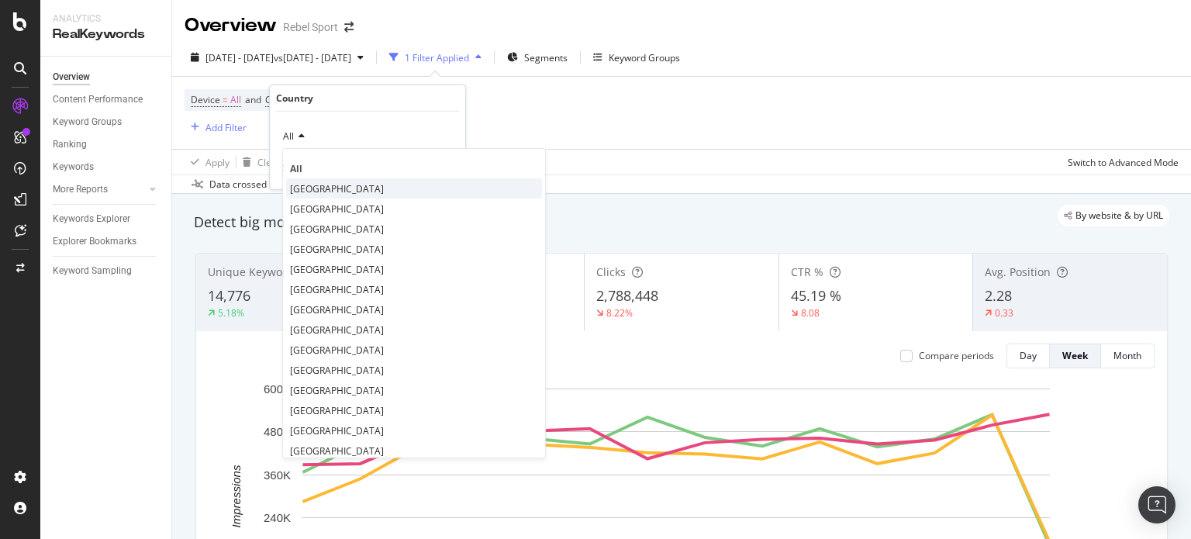
click at [309, 185] on span "[GEOGRAPHIC_DATA]" at bounding box center [337, 188] width 94 height 13
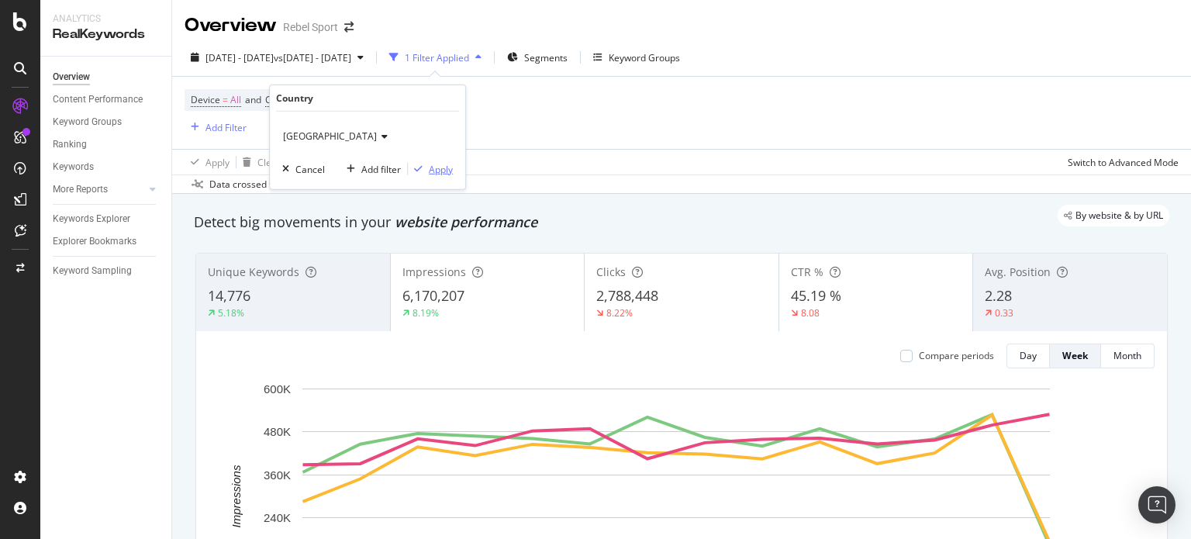
click at [434, 166] on div "Apply" at bounding box center [441, 168] width 24 height 13
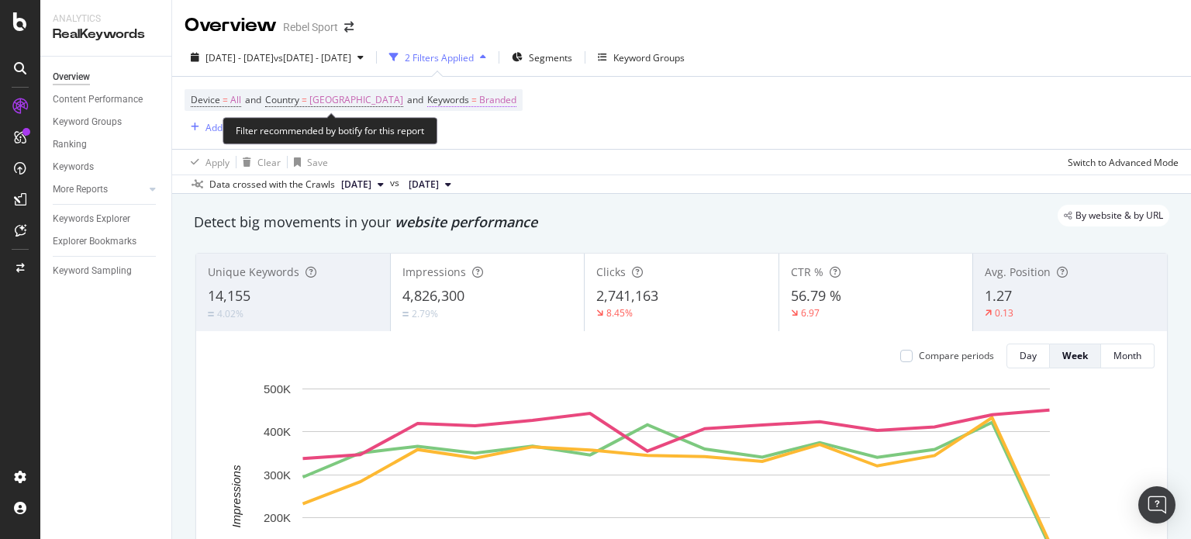
click at [479, 101] on span "Branded" at bounding box center [497, 100] width 37 height 22
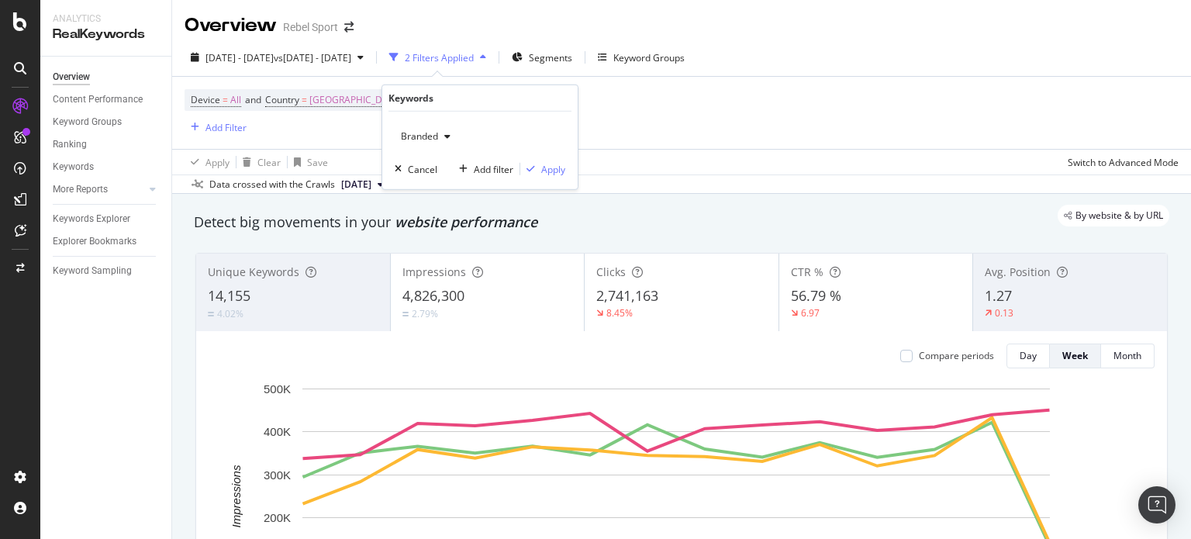
click at [444, 132] on icon "button" at bounding box center [447, 136] width 6 height 9
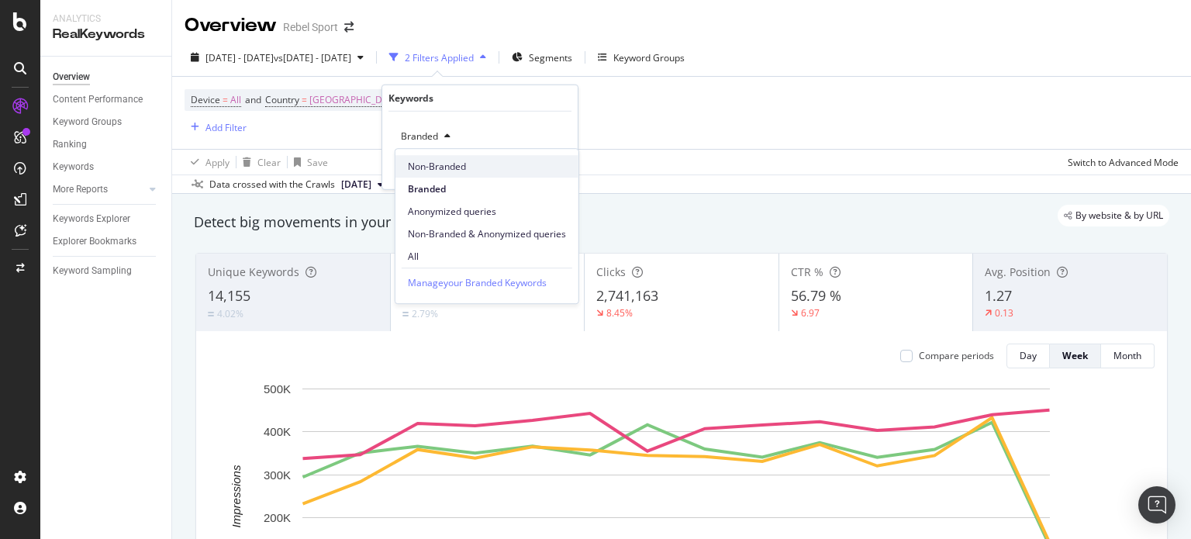
click at [444, 167] on span "Non-Branded" at bounding box center [487, 167] width 158 height 14
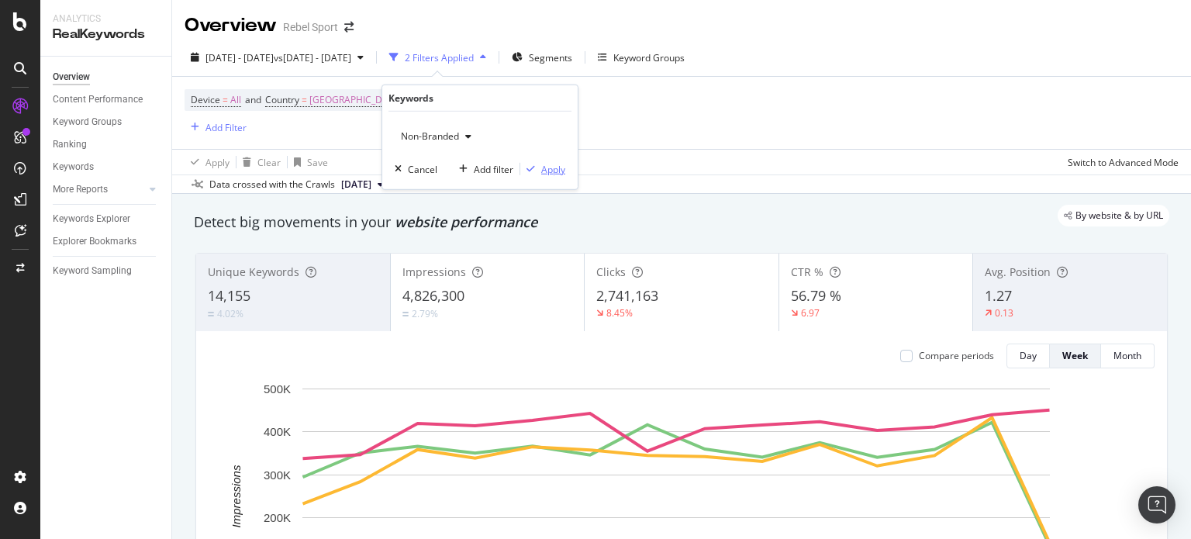
click at [552, 171] on div "Apply" at bounding box center [553, 168] width 24 height 13
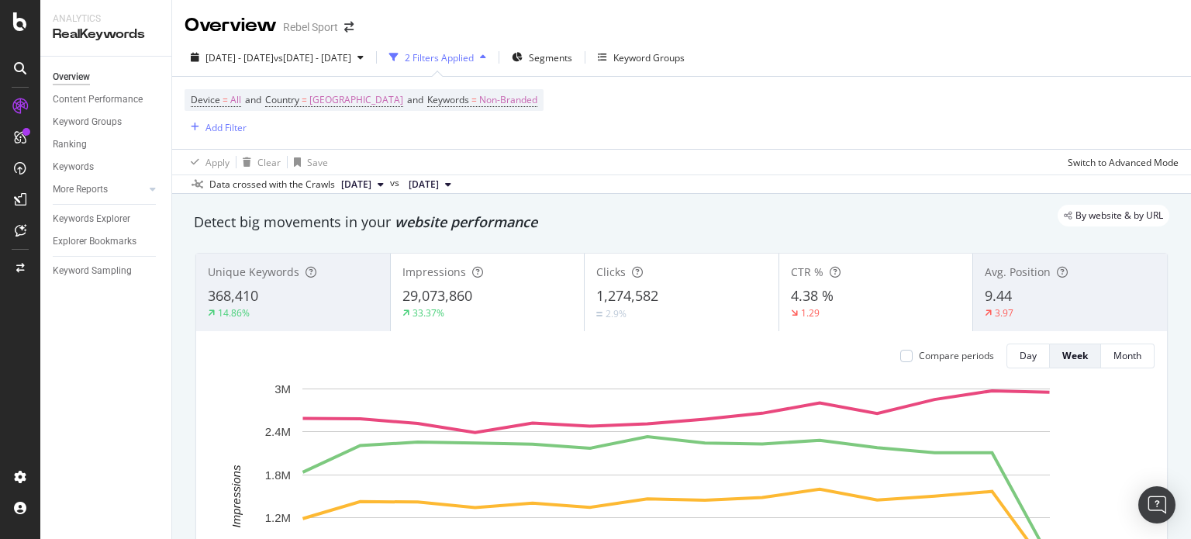
click at [994, 266] on span "Avg. Position" at bounding box center [1018, 272] width 66 height 15
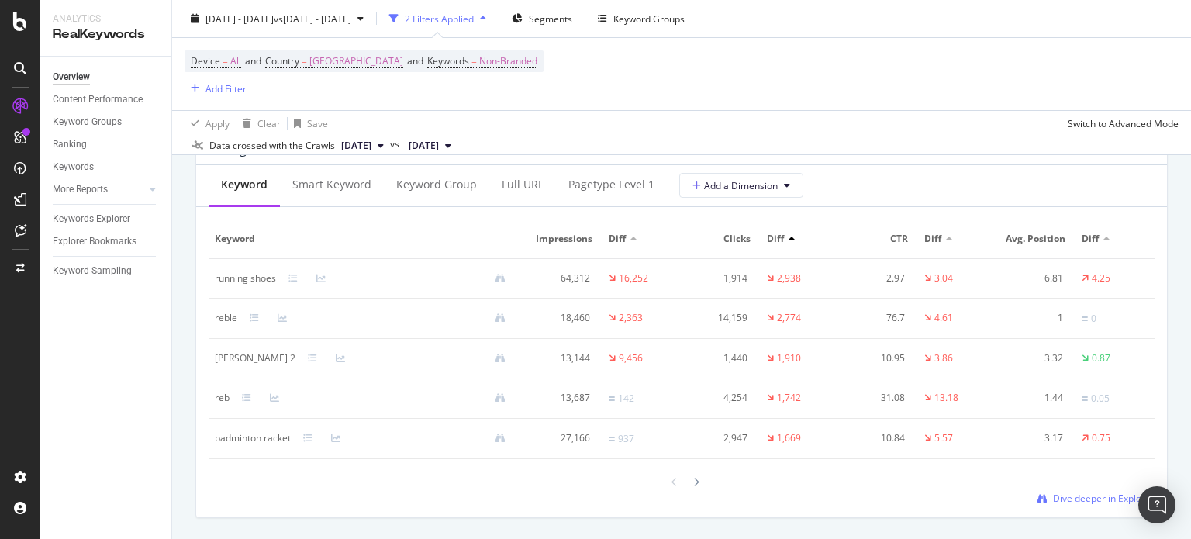
scroll to position [1862, 0]
